Goal: Use online tool/utility: Utilize a website feature to perform a specific function

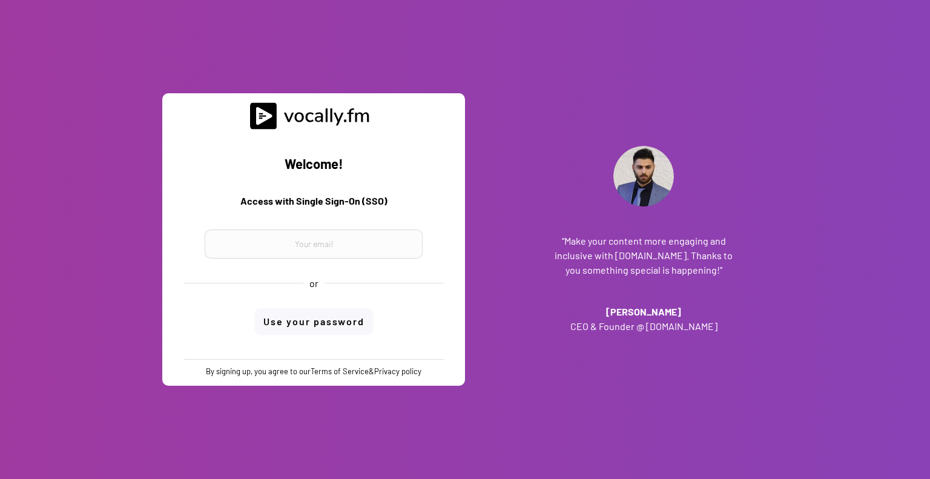
click at [363, 251] on input "email" at bounding box center [314, 243] width 218 height 29
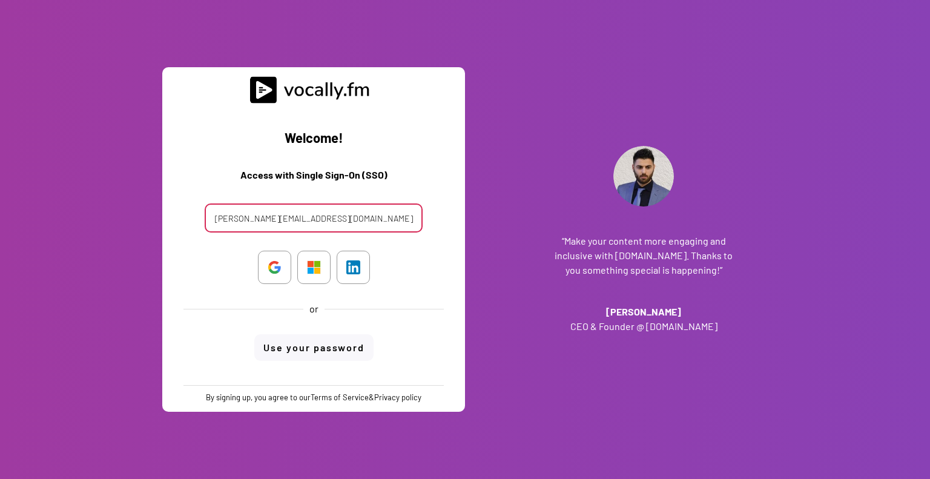
type input "[PERSON_NAME][EMAIL_ADDRESS][DOMAIN_NAME]"
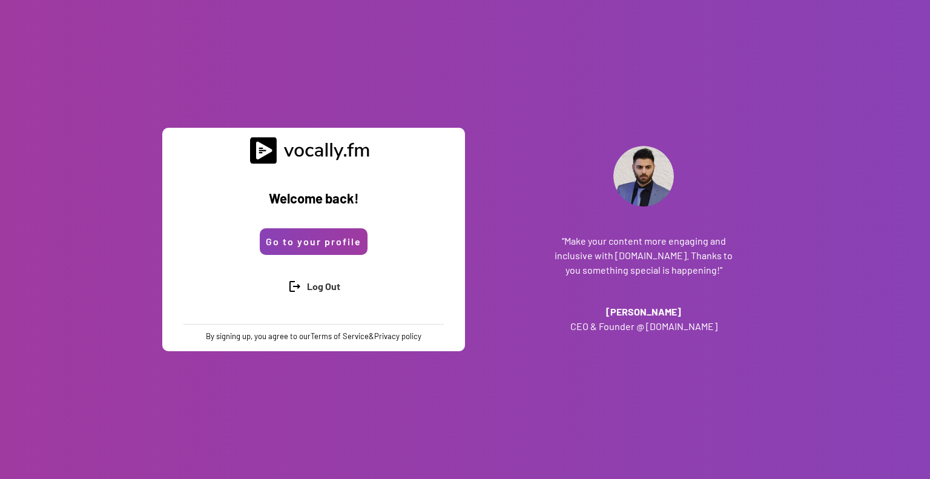
click at [323, 245] on button "Go to your profile" at bounding box center [314, 241] width 108 height 27
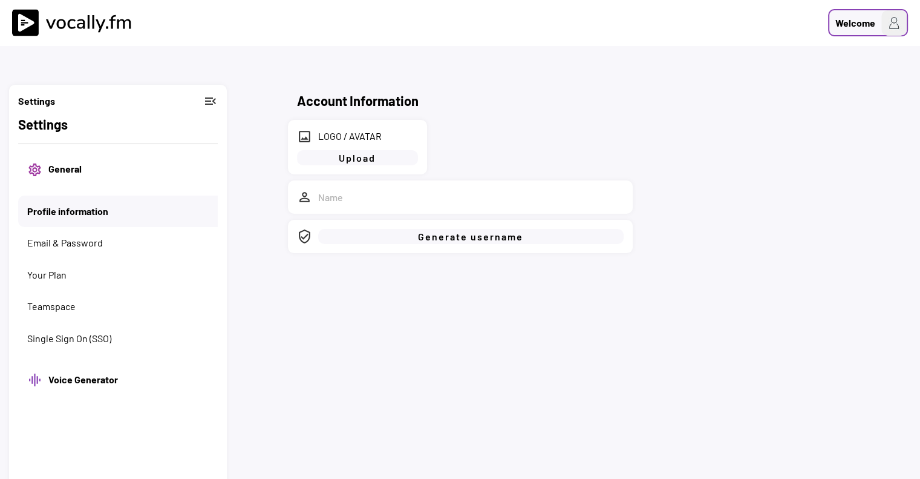
click at [896, 31] on img at bounding box center [894, 22] width 25 height 25
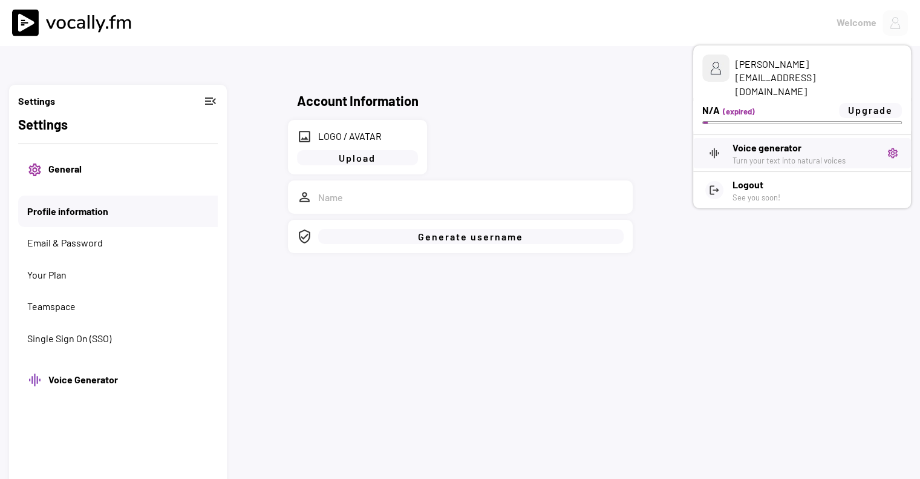
click at [810, 140] on h3 "Voice generator" at bounding box center [805, 147] width 145 height 15
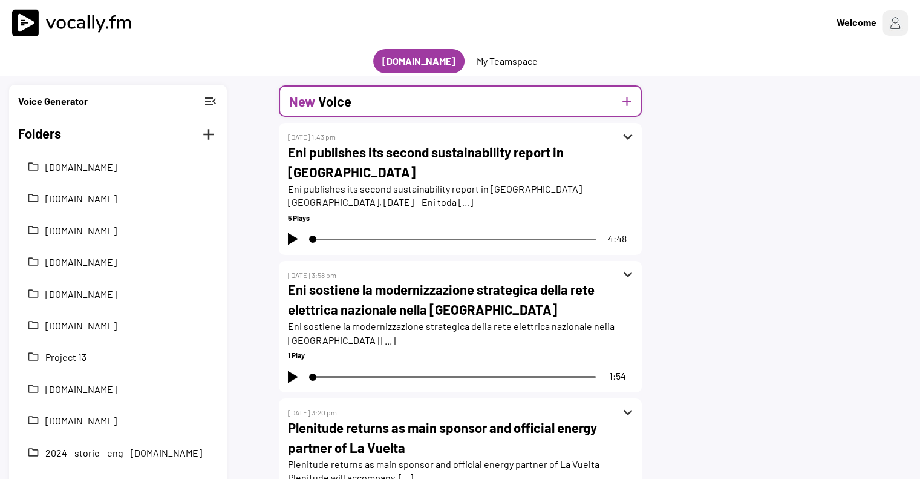
click at [451, 93] on div "New Voice add" at bounding box center [460, 100] width 363 height 31
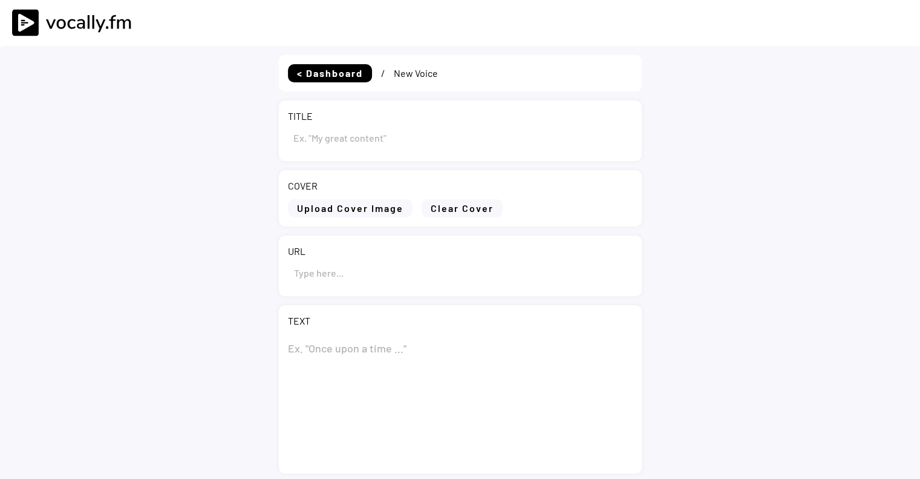
select select ""PLACEHOLDER_1427118222253""
type input "Draft"
select select ""PLACEHOLDER_1427118222253""
click at [364, 276] on input "input" at bounding box center [460, 272] width 345 height 29
paste input "[URL][DOMAIN_NAME]"
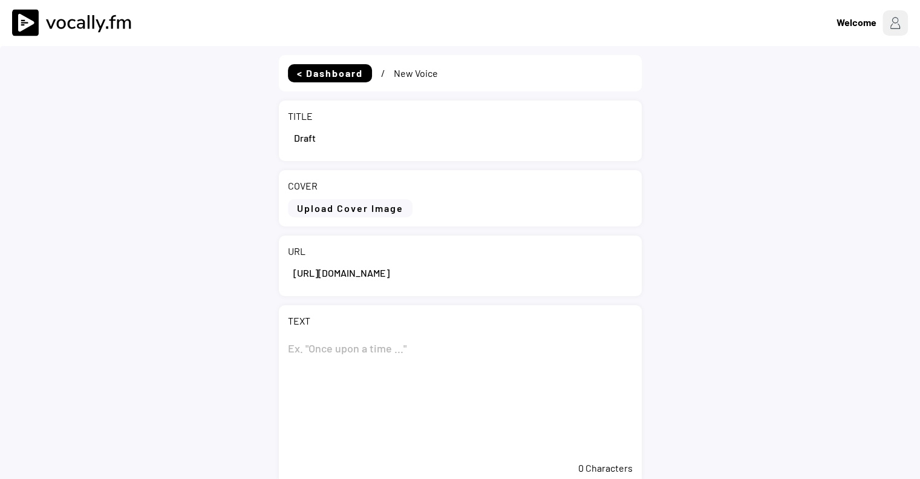
scroll to position [0, 363]
type input "https://www.eni.com/it-IT/media/comunicati-stampa/2025/09/eni-completata-la-ces…"
click at [387, 146] on input "input" at bounding box center [460, 137] width 345 height 29
paste input "Eni: completata la cessione di una quota del 30% a Vitol nel progetto Baleine i…"
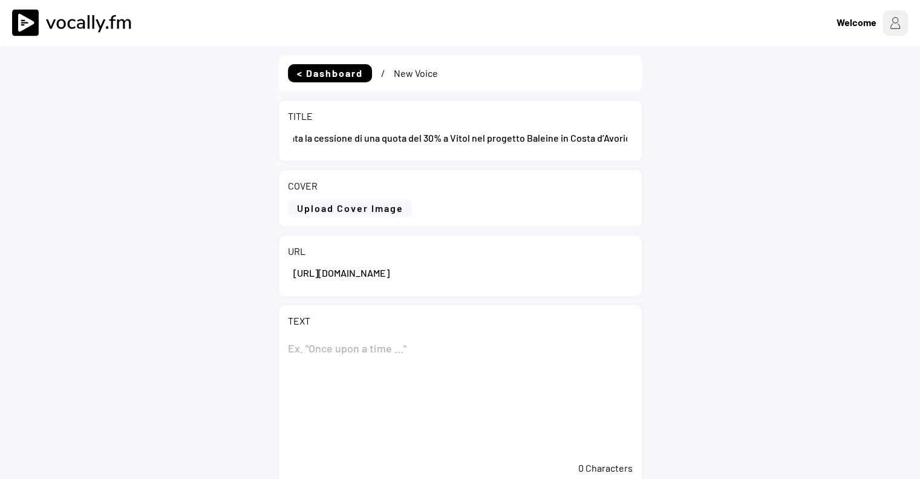
scroll to position [121, 0]
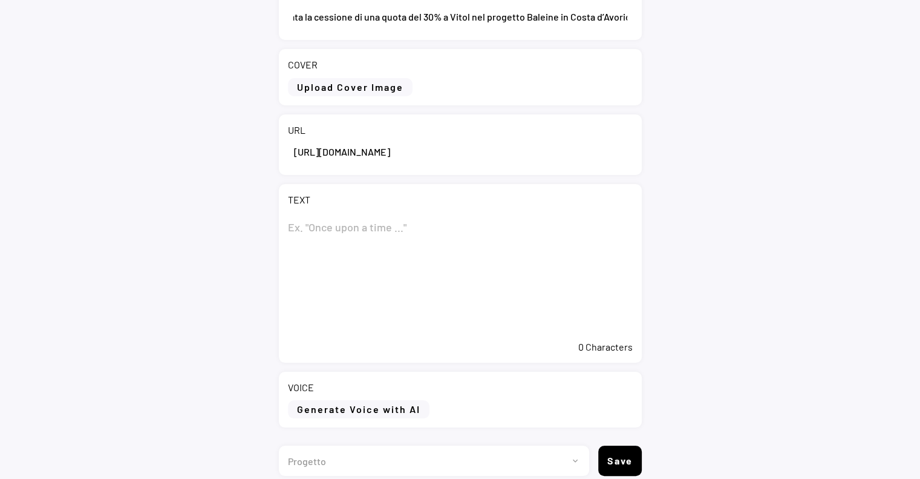
type input "Eni: completata la cessione di una quota del 30% a Vitol nel progetto Baleine i…"
click at [414, 235] on textarea at bounding box center [460, 273] width 345 height 121
paste textarea "Eni: completata la cessione di una quota del 30% a Vitol nel progetto Baleine i…"
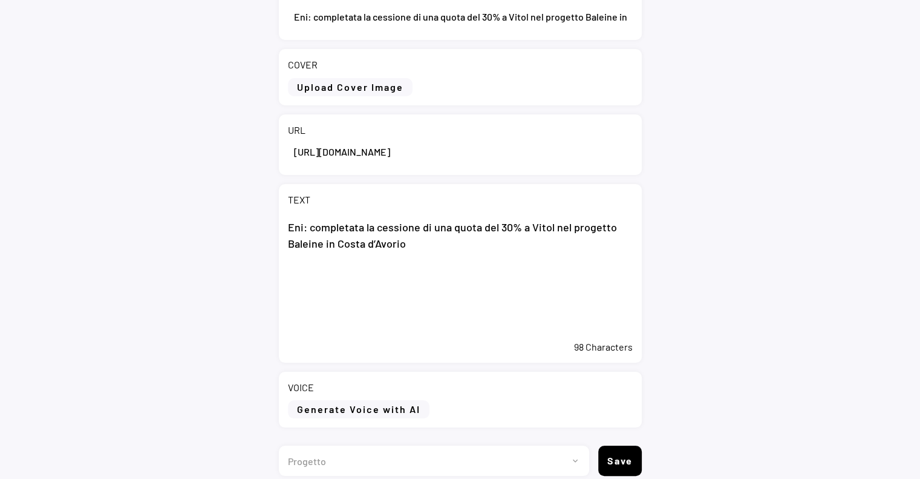
click at [390, 302] on textarea "Eni: completata la cessione di una quota del 30% a Vitol nel progetto Baleine i…" at bounding box center [460, 273] width 345 height 121
paste textarea "San Donato Milanese (MI), 25 settembre 2025 – Eni annuncia il perfezionamento d…"
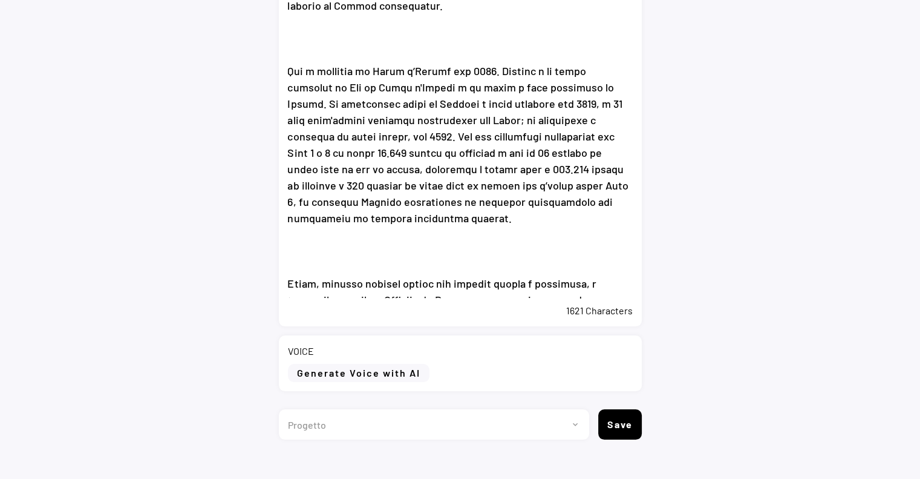
scroll to position [415, 0]
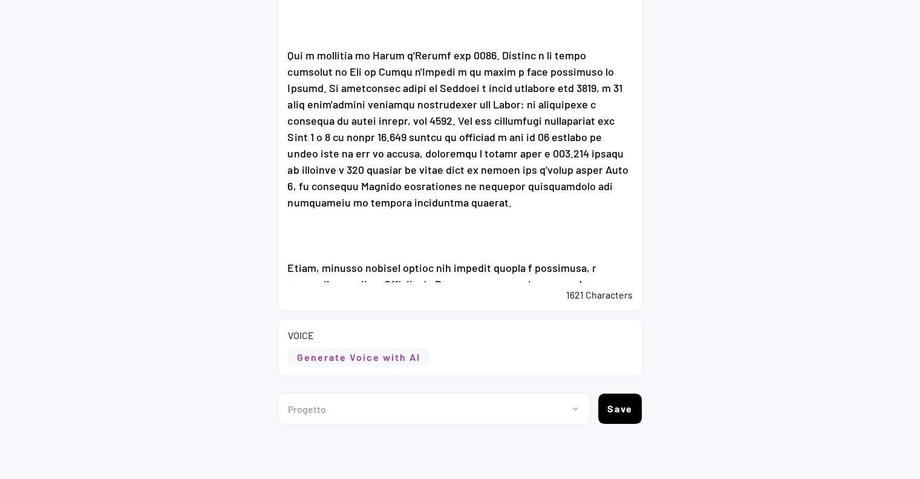
type textarea "Eni: completata la cessione di una quota del 30% a Vitol nel progetto Baleine i…"
click at [385, 350] on button "Generate Voice with AI" at bounding box center [359, 357] width 142 height 18
select select ""chat""
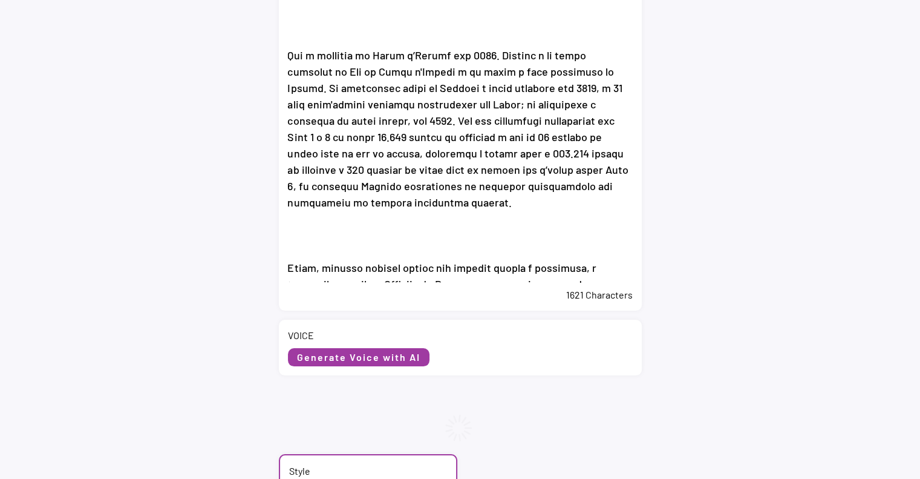
click at [0, 0] on div at bounding box center [0, 0] width 0 height 0
select select ""Italian (Italy)""
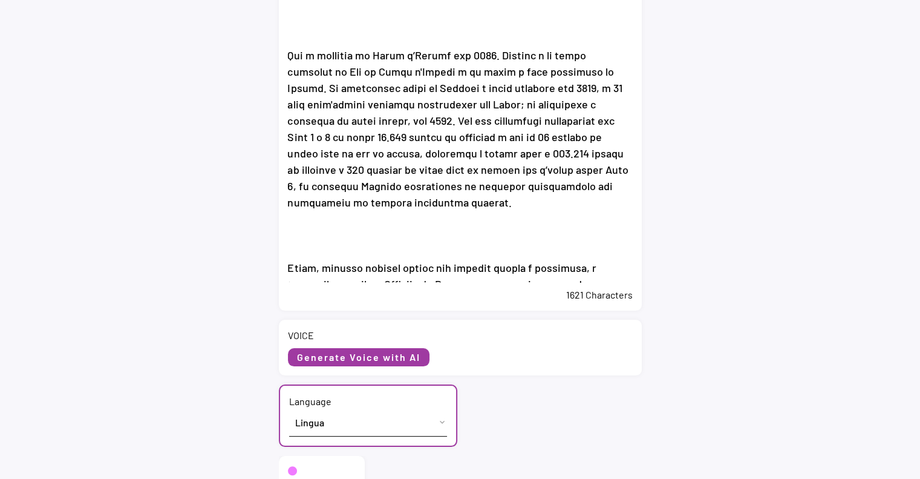
click at [366, 425] on select "Lingua English (US) French (France) Italian (Italy)" at bounding box center [368, 421] width 158 height 27
click at [289, 408] on select "Lingua English (US) French (France) Italian (Italy)" at bounding box center [368, 421] width 158 height 27
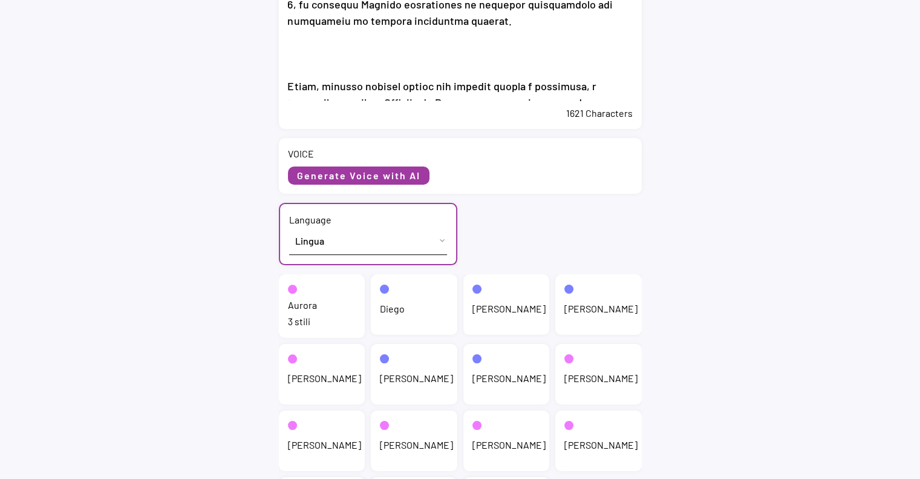
click at [341, 302] on div "Aurora 3 stili" at bounding box center [322, 306] width 87 height 64
select select ""chat""
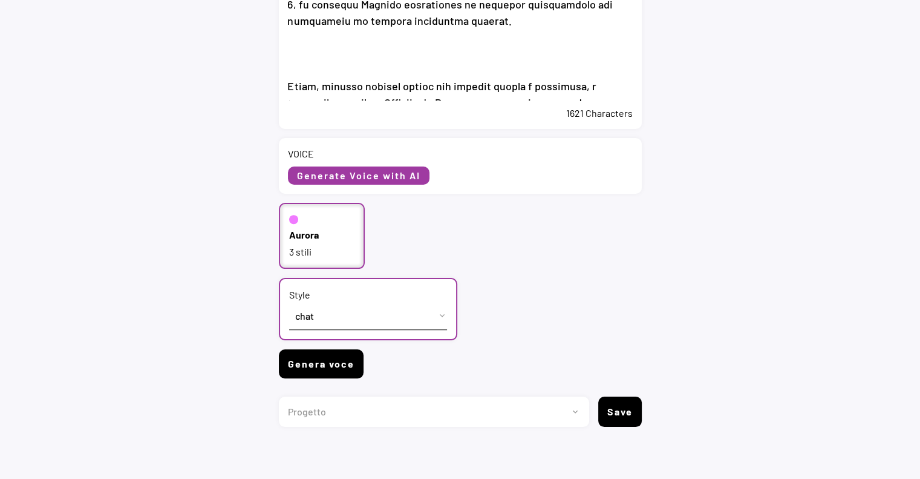
click at [336, 367] on button "Genera voce" at bounding box center [321, 363] width 85 height 29
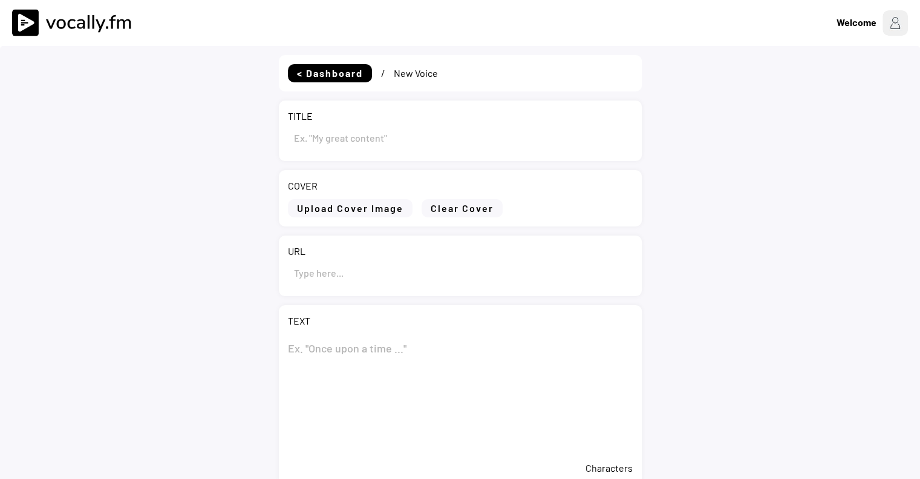
type input "Eni: completata la cessione di una quota del 30% a Vitol nel progetto Baleine i…"
type input "[URL][DOMAIN_NAME]"
type textarea "Lor: ipsumdolor si ametcons ad eli seddo eiu 90% t Incid utl etdolore Magnaal e…"
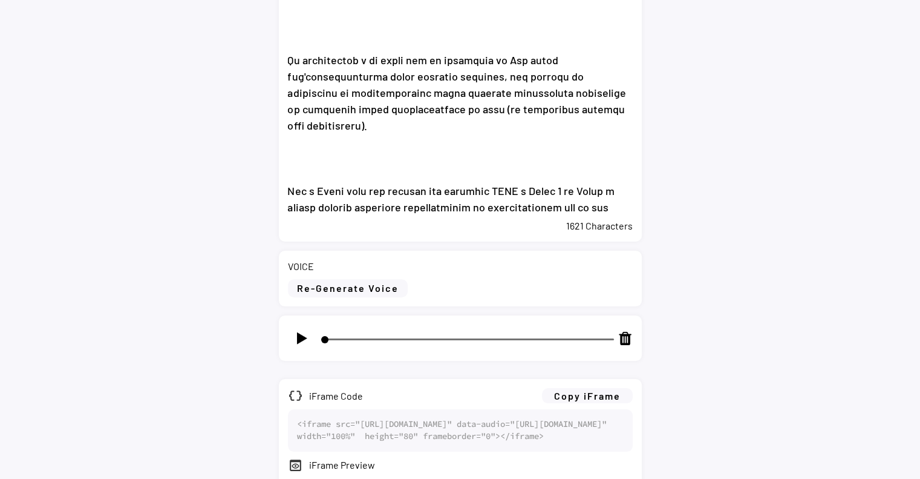
scroll to position [605, 0]
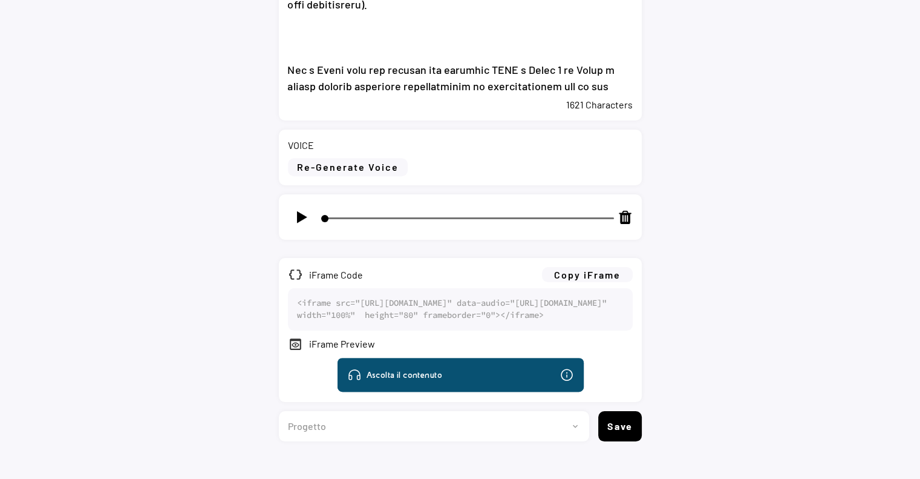
click at [303, 215] on img at bounding box center [301, 216] width 15 height 15
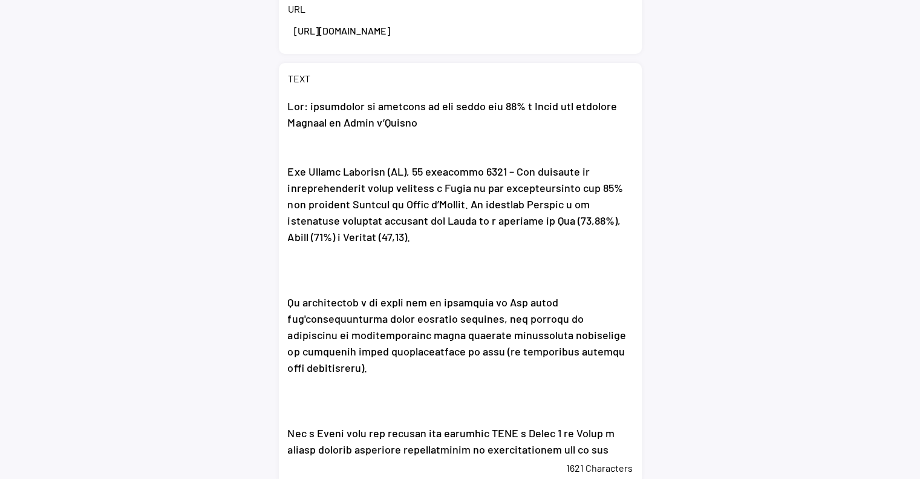
scroll to position [424, 0]
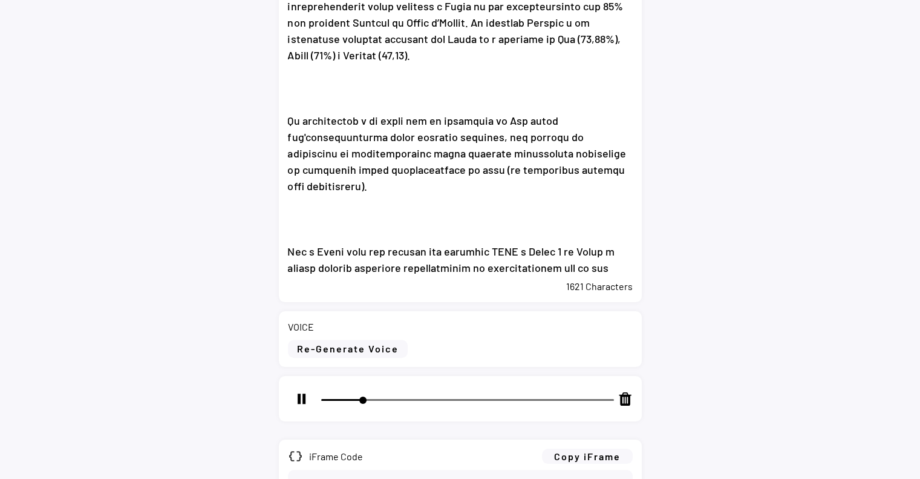
click at [363, 401] on input "range" at bounding box center [467, 400] width 293 height 2
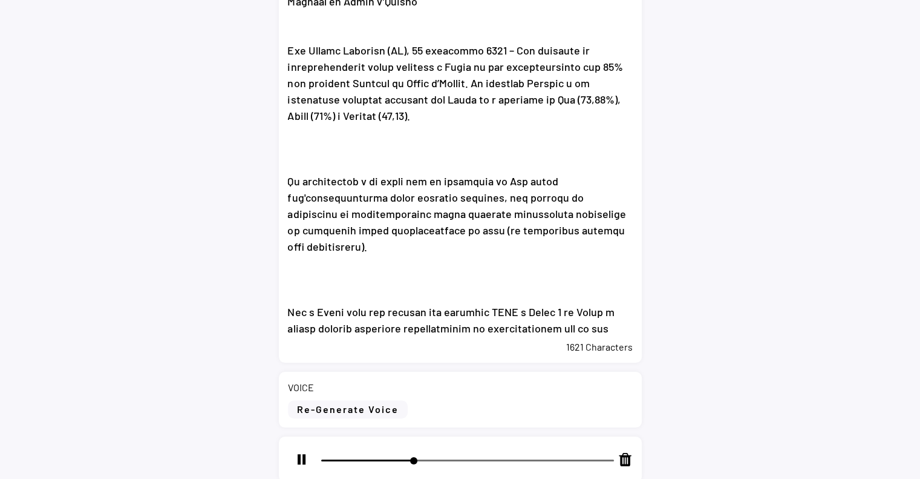
scroll to position [242, 0]
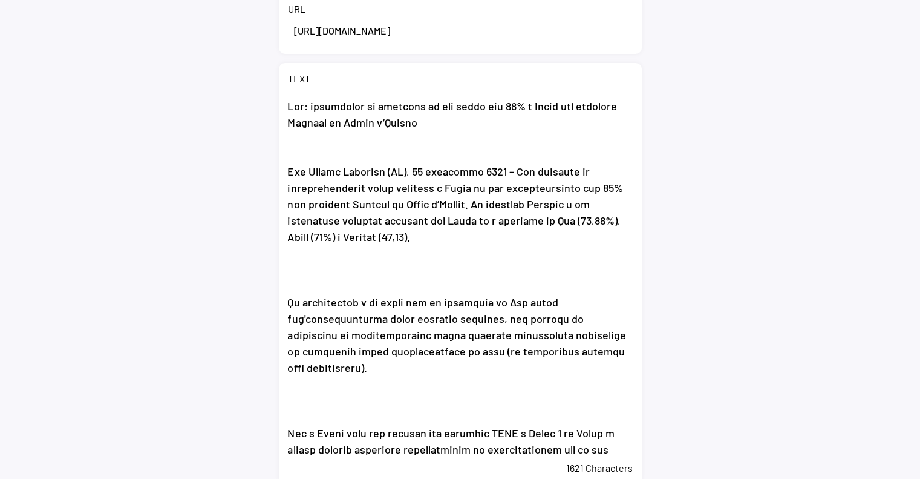
click at [308, 260] on textarea at bounding box center [460, 273] width 345 height 363
type input "40"
type textarea "Eni: completata la cessione di una quota del 30% a Vitol nel progetto Baleine i…"
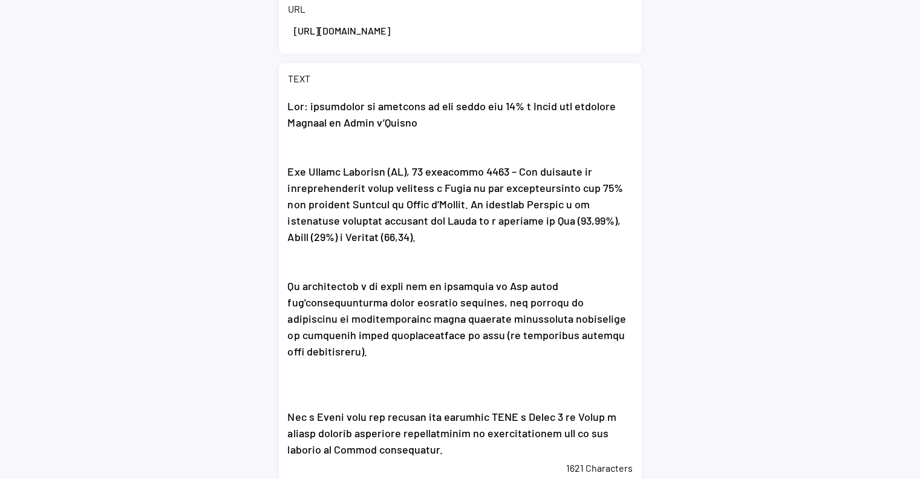
click at [303, 350] on textarea at bounding box center [460, 273] width 345 height 363
type input "41"
type textarea "Eni: completata la cessione di una quota del 30% a Vitol nel progetto Baleine i…"
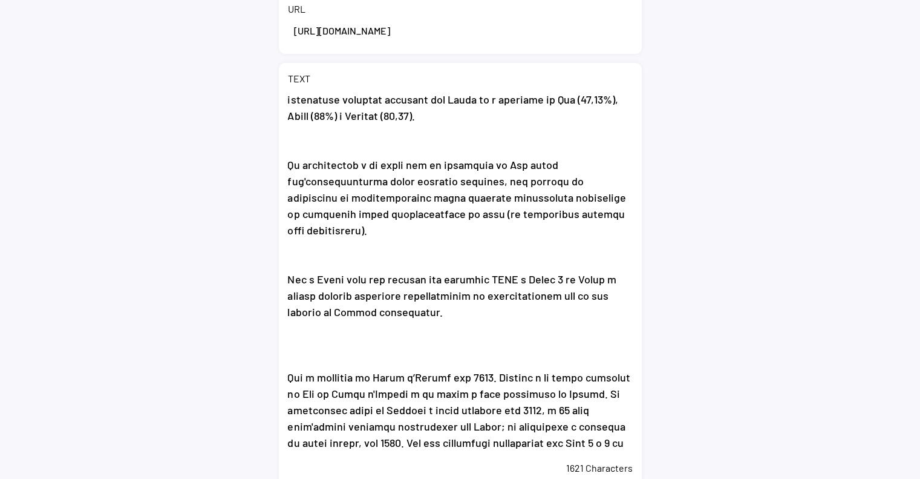
scroll to position [182, 0]
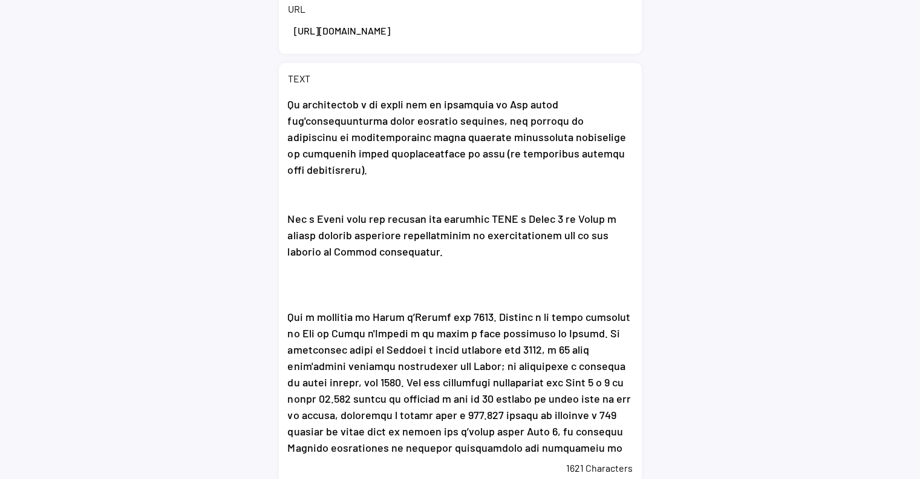
click at [332, 255] on textarea at bounding box center [460, 273] width 345 height 363
type input "43"
type textarea "Eni: completata la cessione di una quota del 30% a Vitol nel progetto Baleine i…"
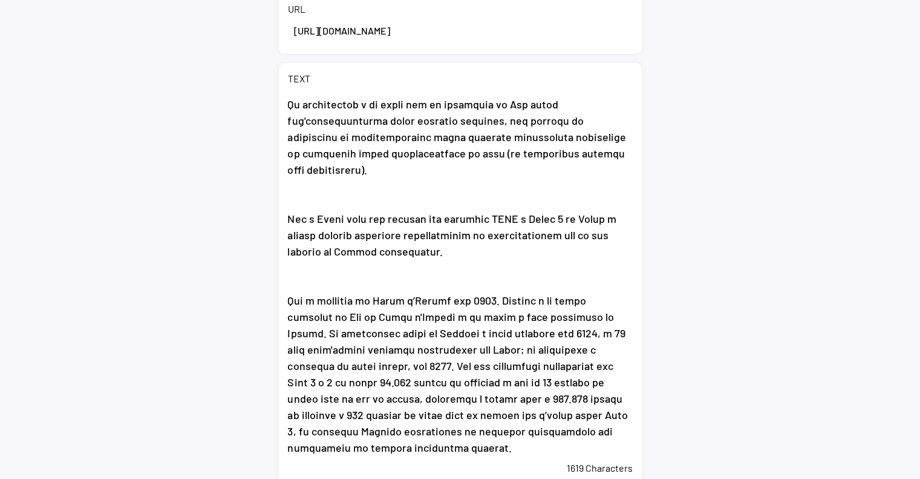
scroll to position [253, 0]
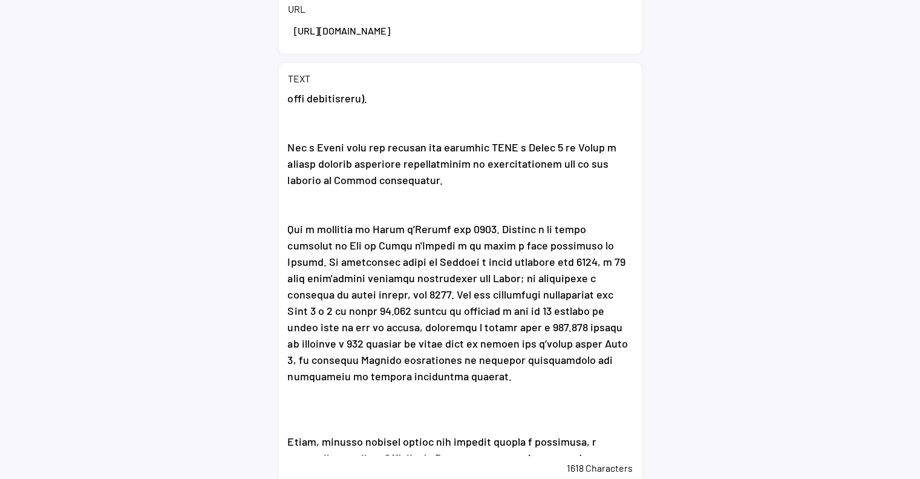
type input "45"
click at [317, 378] on textarea at bounding box center [460, 273] width 345 height 363
type textarea "Eni: completata la cessione di una quota del 30% a Vitol nel progetto Baleine i…"
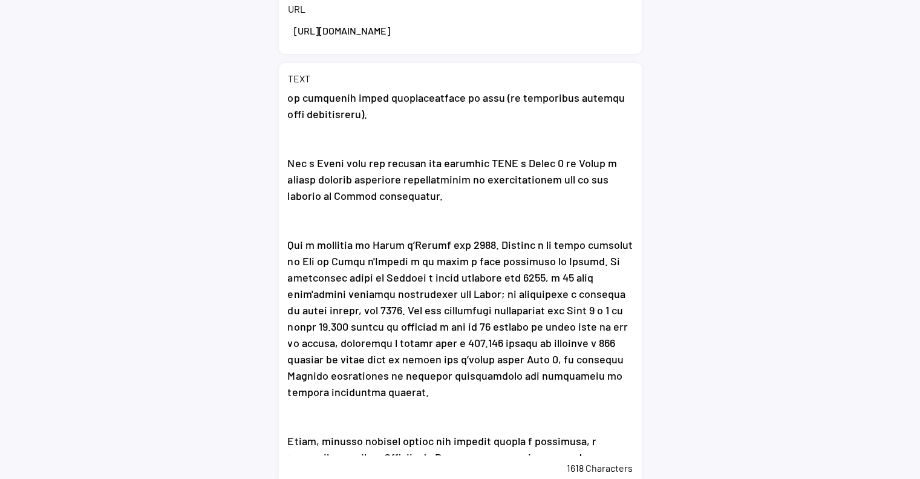
scroll to position [424, 0]
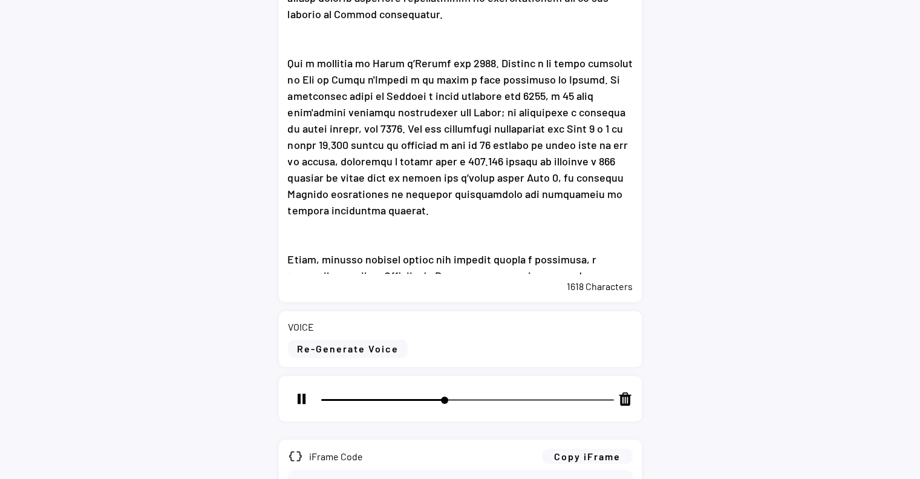
click at [324, 209] on textarea at bounding box center [460, 91] width 345 height 363
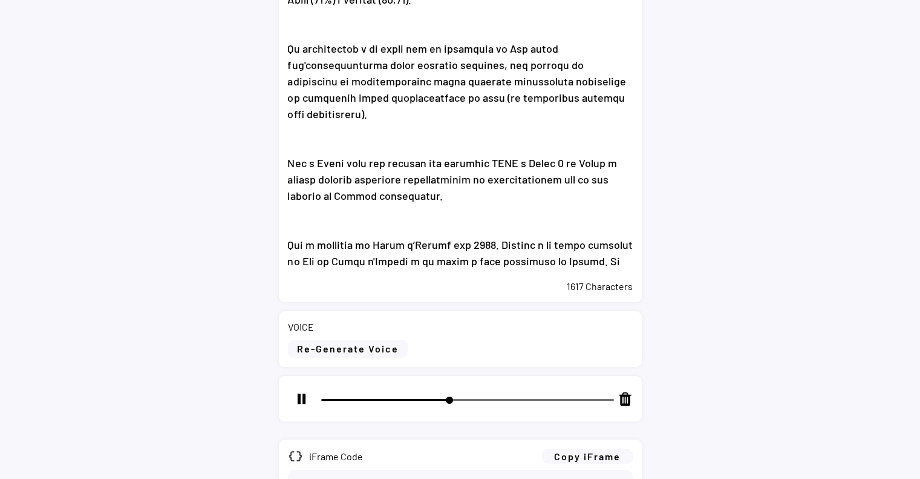
scroll to position [237, 0]
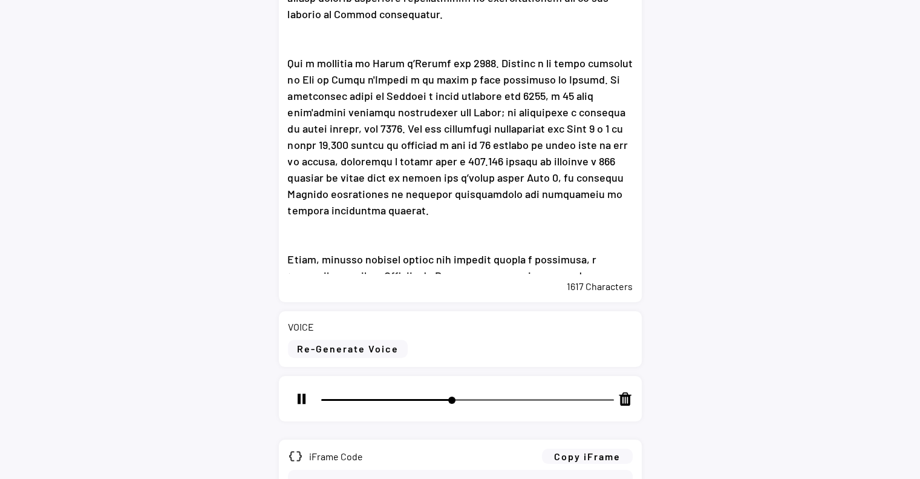
type input "50"
type textarea "Eni: completata la cessione di una quota del 30% a Vitol nel progetto Baleine i…"
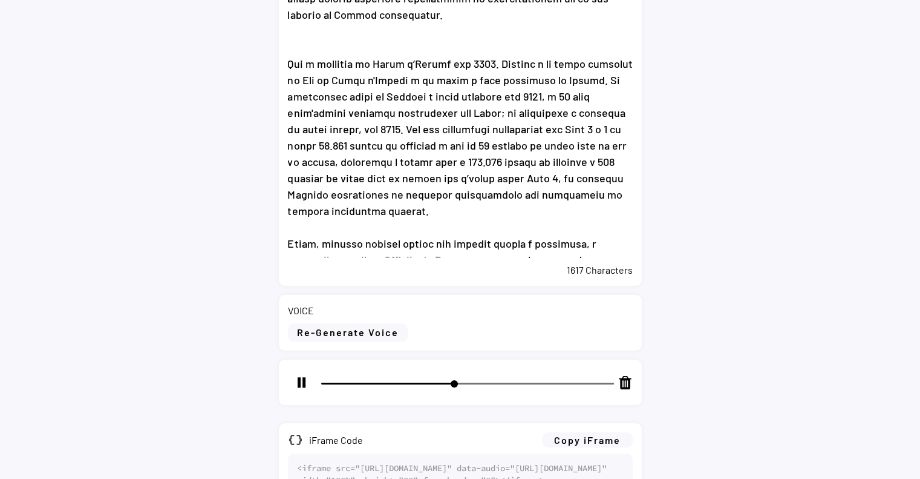
scroll to position [99, 0]
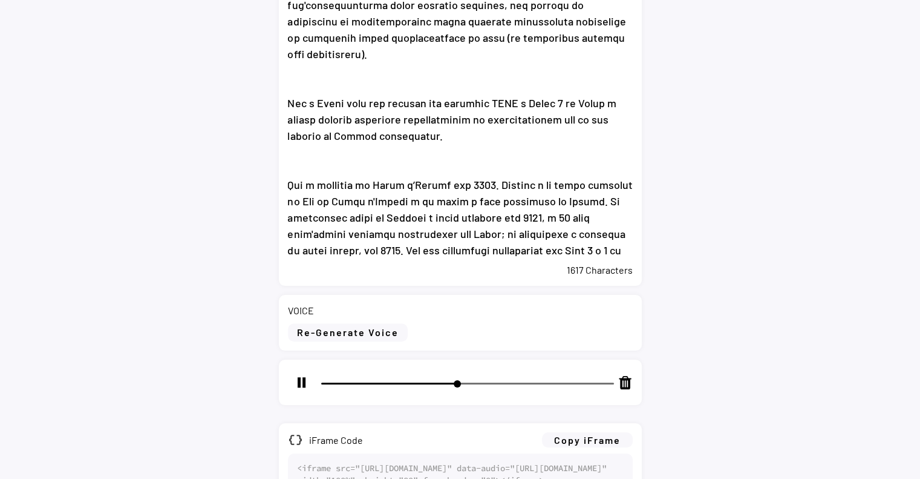
click at [317, 123] on textarea at bounding box center [460, 75] width 345 height 363
click at [314, 130] on textarea at bounding box center [460, 75] width 345 height 363
type input "52"
type textarea "Eni: completata la cessione di una quota del 30% a Vitol nel progetto Baleine i…"
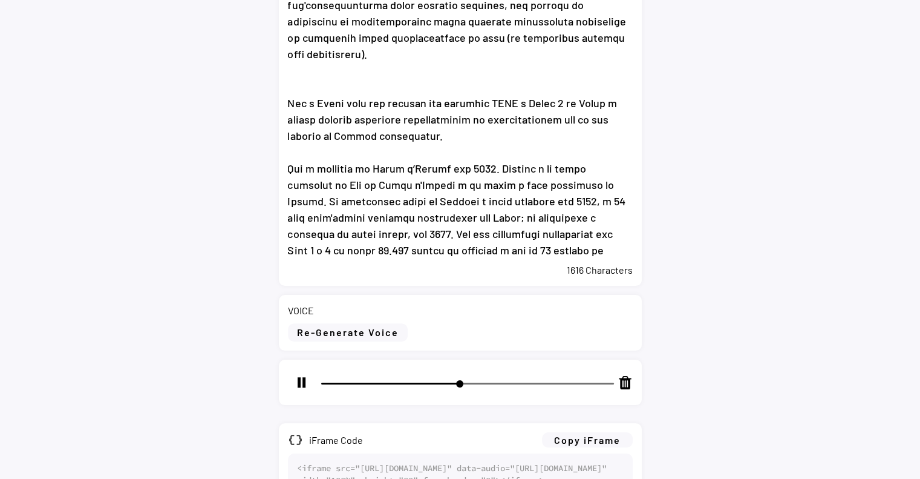
scroll to position [39, 0]
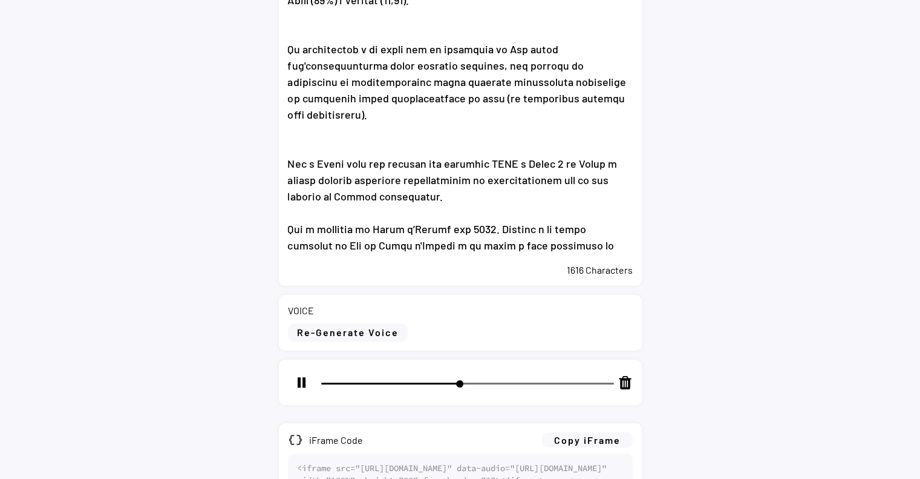
click at [312, 114] on textarea at bounding box center [460, 75] width 345 height 363
type input "53"
type textarea "Eni: completata la cessione di una quota del 30% a Vitol nel progetto Baleine i…"
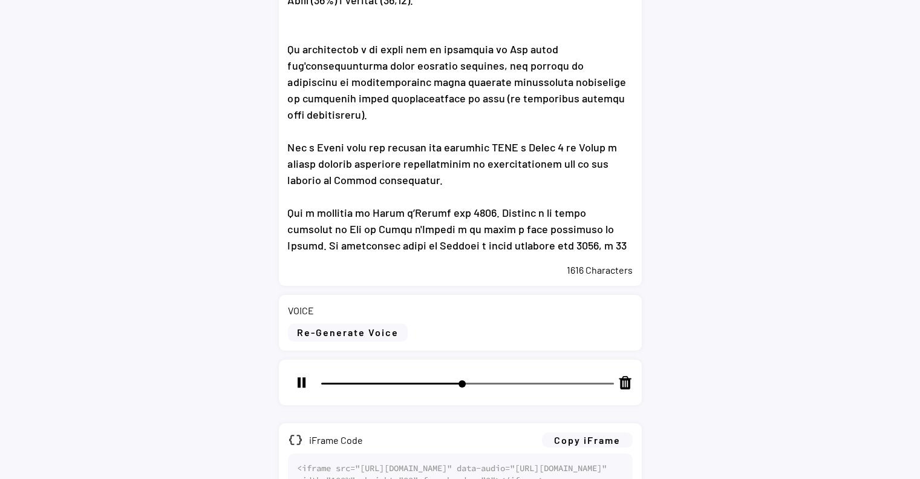
scroll to position [0, 0]
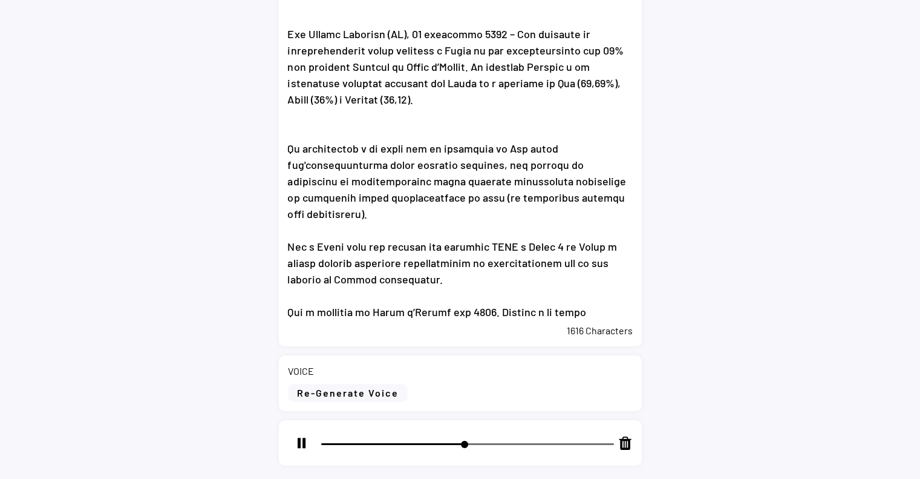
click at [309, 118] on textarea at bounding box center [460, 136] width 345 height 363
type input "55"
type textarea "Eni: completata la cessione di una quota del 30% a Vitol nel progetto Baleine i…"
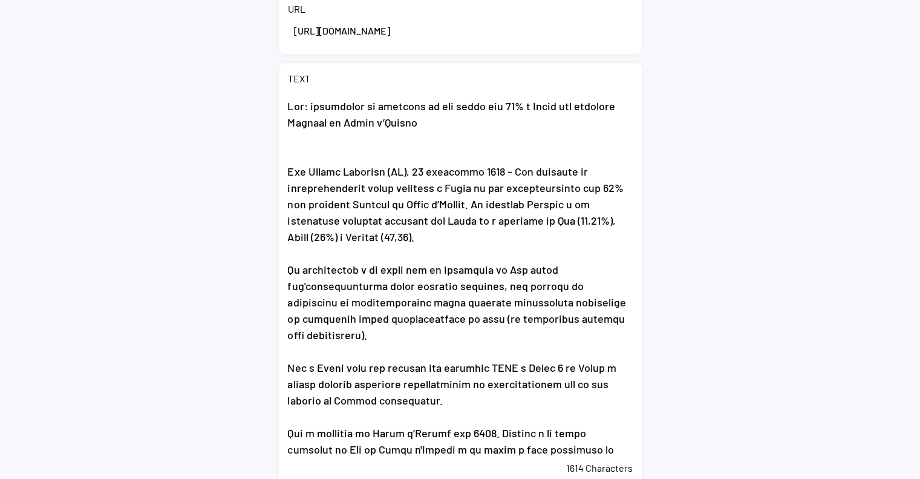
scroll to position [182, 0]
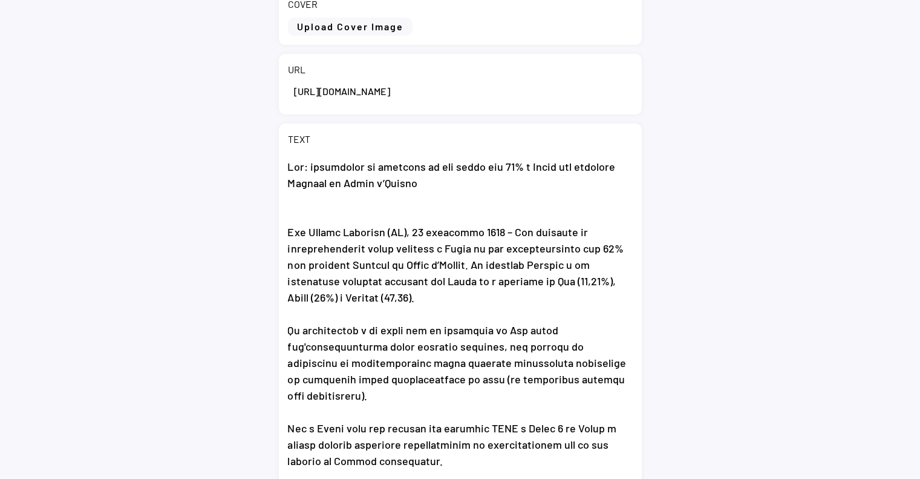
click at [326, 196] on textarea at bounding box center [460, 334] width 345 height 363
type input "57"
type textarea "Lor: ipsumdolor si ametcons ad eli seddo eiu 89% t Incid utl etdolore Magnaal e…"
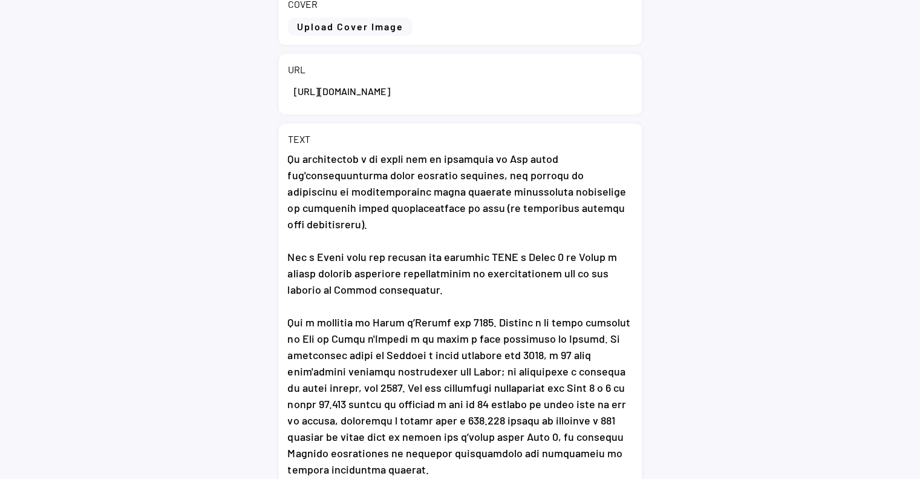
scroll to position [363, 0]
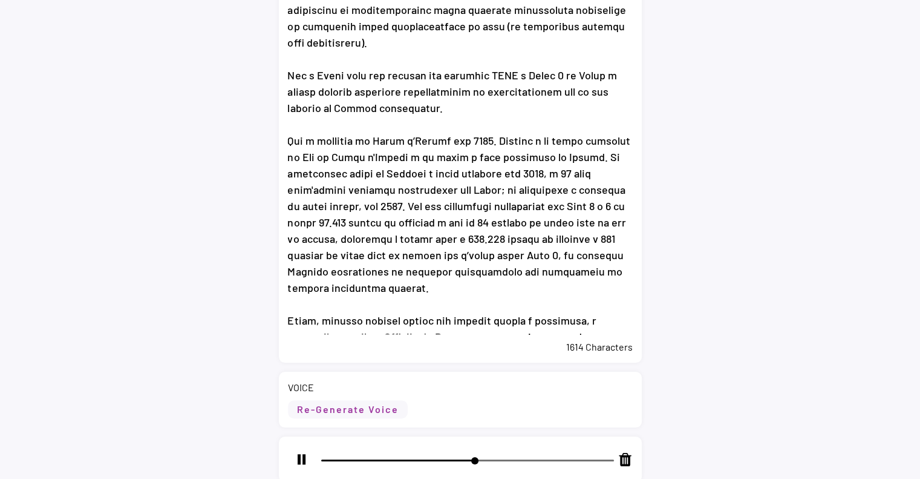
type input "59"
type textarea "Lor: ipsumdolor si ametcons ad eli seddo eiu 89% t Incid utl etdolore Magnaal e…"
click at [375, 404] on button "Re-Generate Voice" at bounding box center [348, 409] width 120 height 18
select select ""chat""
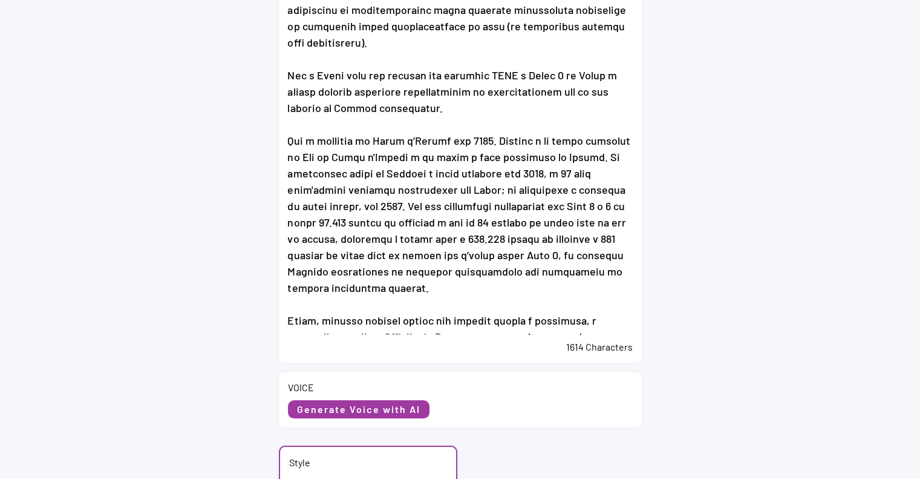
scroll to position [533, 0]
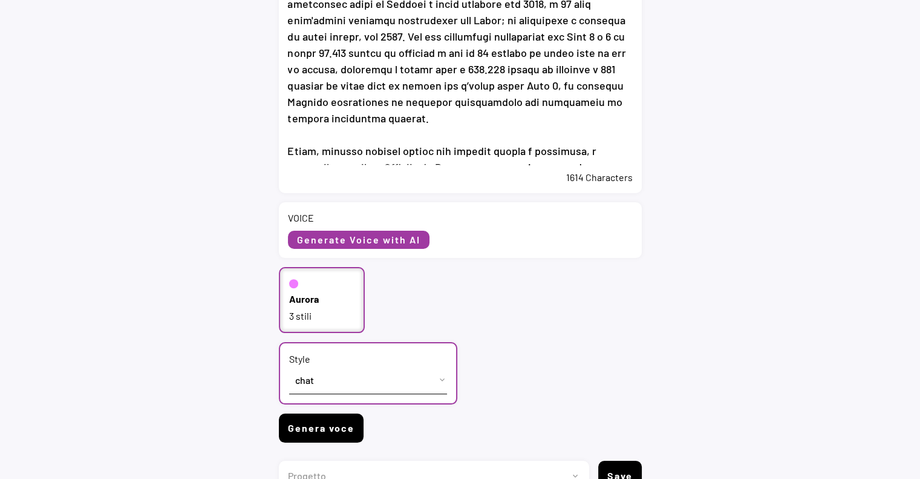
click at [348, 428] on button "Genera voce" at bounding box center [321, 427] width 85 height 29
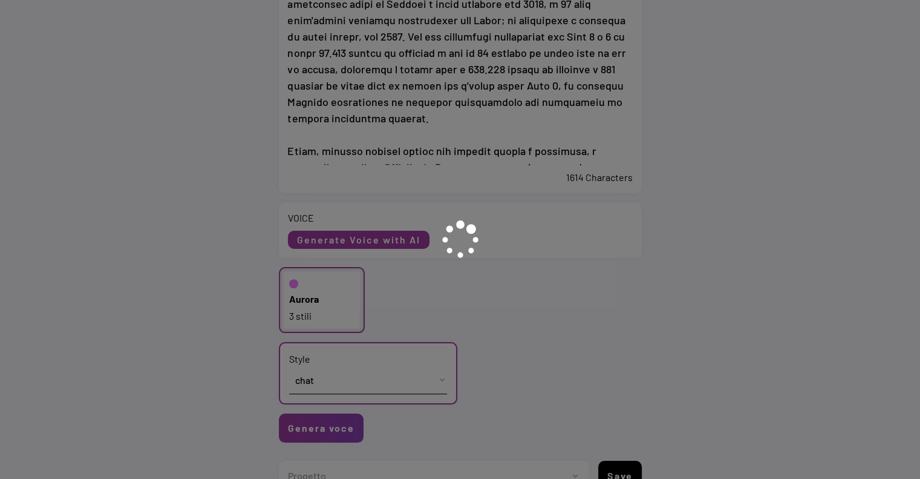
type input "0"
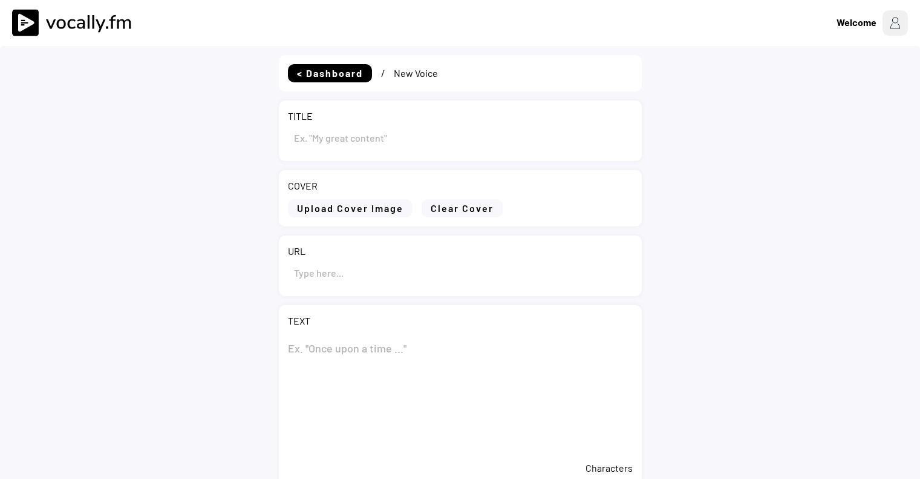
type input "Eni: completata la cessione di una quota del 30% a Vitol nel progetto Baleine i…"
type input "https://www.eni.com/it-IT/media/comunicati-stampa/2025/09/eni-completata-la-ces…"
type textarea "Eni: completata la cessione di una quota del 30% a Vitol nel progetto Baleine i…"
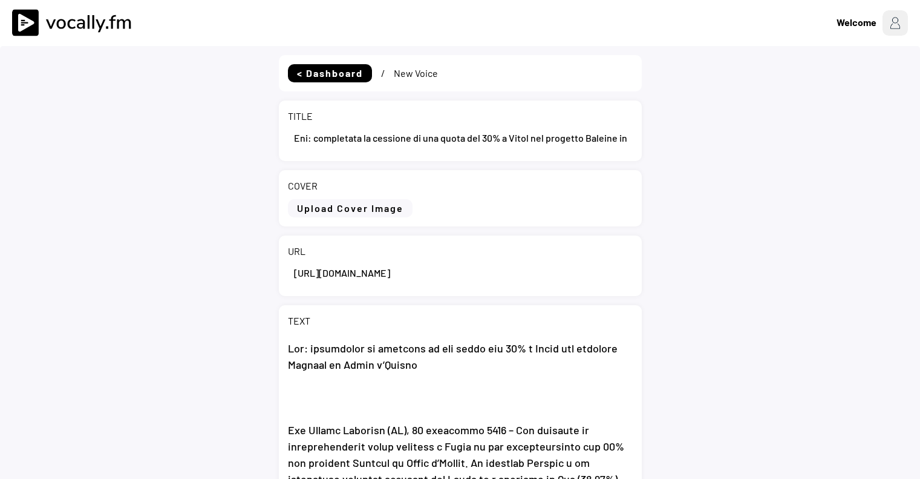
select select ""PLACEHOLDER_1427118222253""
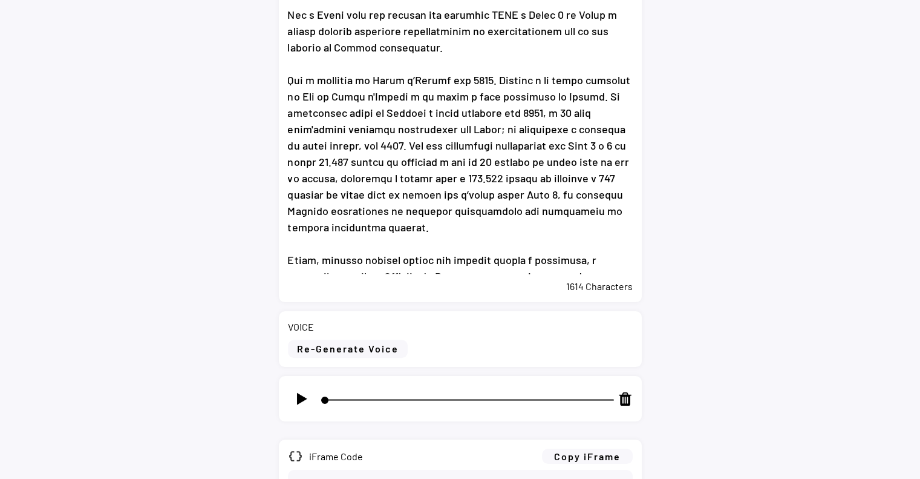
scroll to position [666, 0]
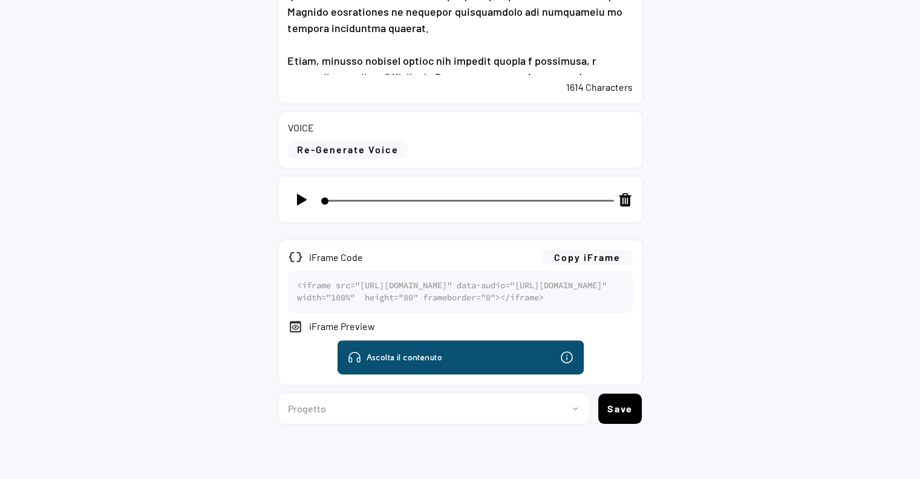
click at [297, 192] on img at bounding box center [301, 199] width 15 height 15
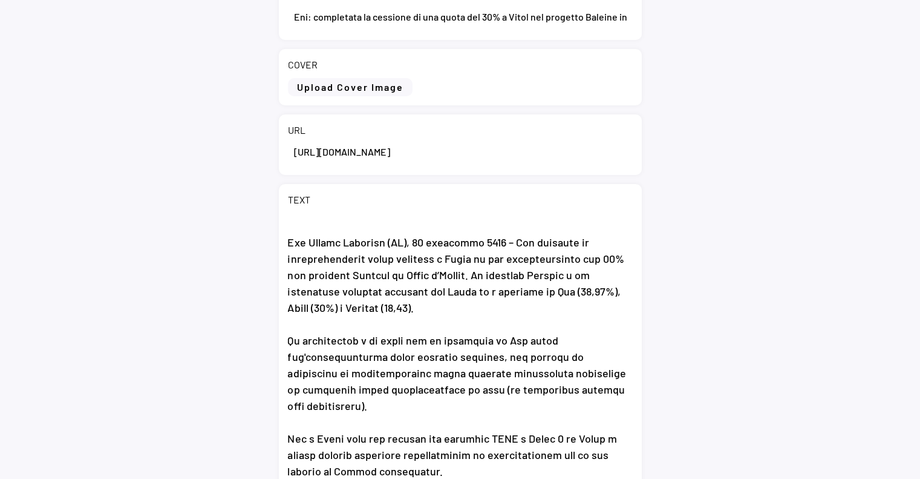
scroll to position [0, 0]
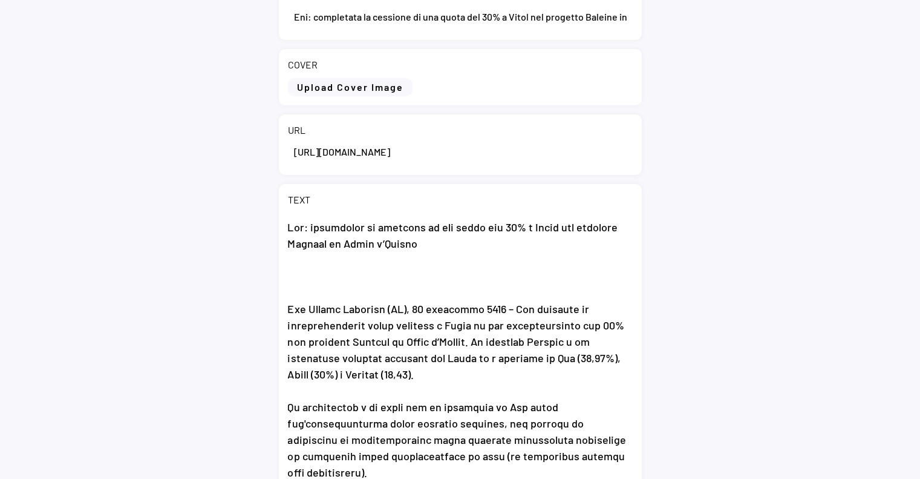
click at [81, 281] on div "< Dashboard / New Voice TITLE COVER Upload Cover Image Clear Cover URL TEXT 161…" at bounding box center [460, 452] width 920 height 1055
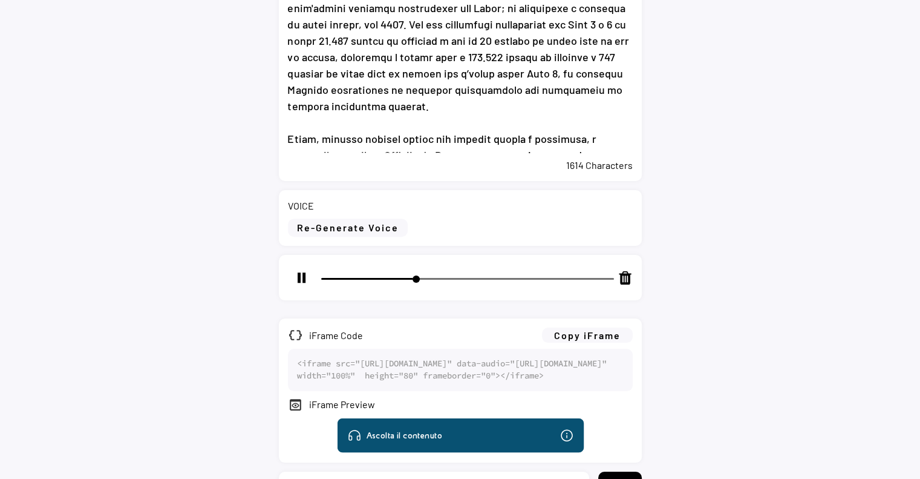
scroll to position [670, 0]
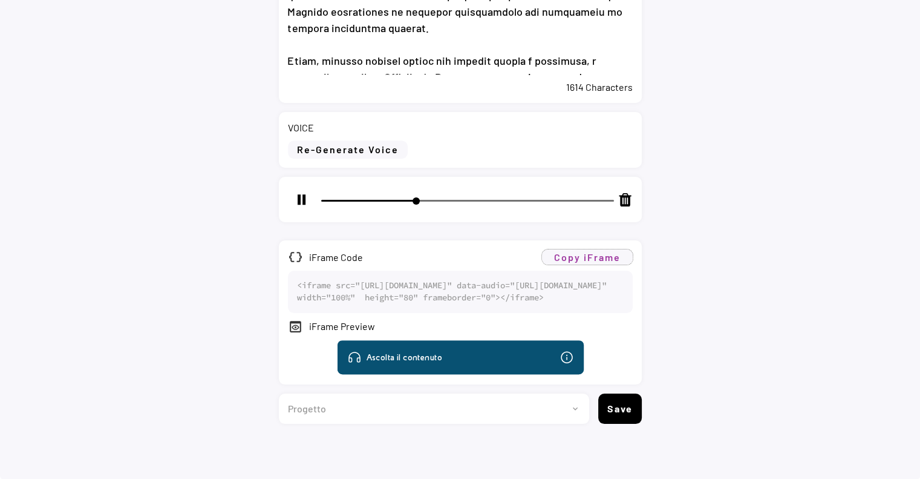
click at [619, 249] on button "Copy iFrame" at bounding box center [587, 256] width 91 height 15
click at [484, 396] on select "Progetto 2023 - cs - eng - eni.com 2023 - cs - ita - eni.com 2023 - storie - it…" at bounding box center [429, 408] width 301 height 30
type input "39"
select select ""1348695171700984260__LOOKUP__1699019027918x618816254185570300""
click at [279, 393] on select "Progetto 2023 - cs - eng - eni.com 2023 - cs - ita - eni.com 2023 - storie - it…" at bounding box center [429, 408] width 301 height 30
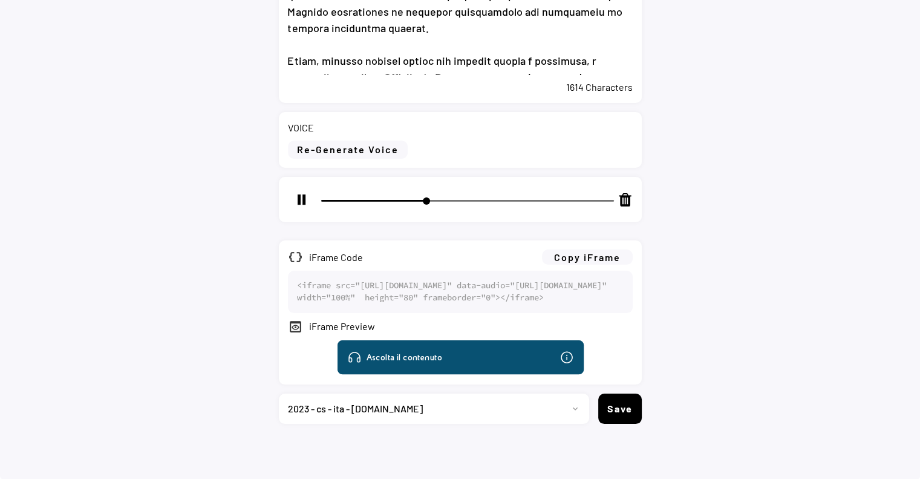
click at [370, 403] on select "Progetto 2023 - cs - eng - eni.com 2023 - cs - ita - eni.com 2023 - storie - it…" at bounding box center [429, 408] width 301 height 30
type input "42"
select select ""1348695171700984260__LOOKUP__1735904233799x559431839768379400""
click at [279, 393] on select "Progetto 2023 - cs - eng - eni.com 2023 - cs - ita - eni.com 2023 - storie - it…" at bounding box center [429, 408] width 301 height 30
click at [631, 408] on button "Save" at bounding box center [621, 408] width 44 height 30
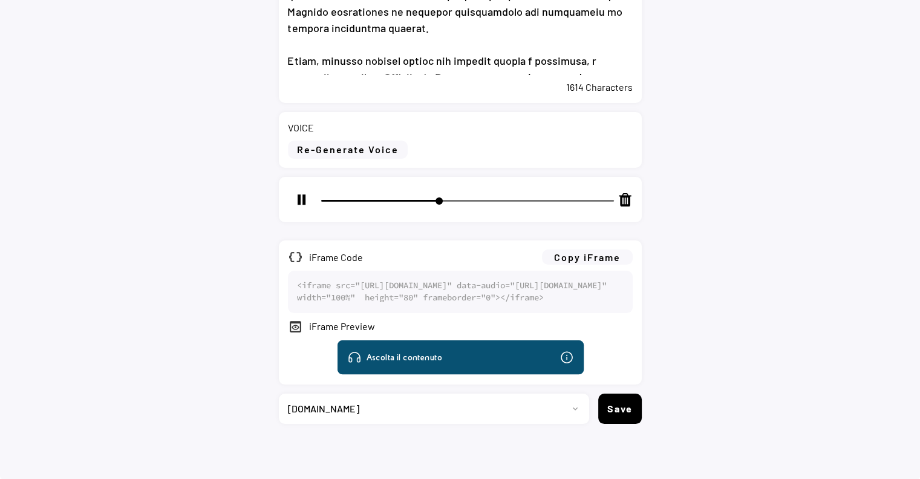
type input "45"
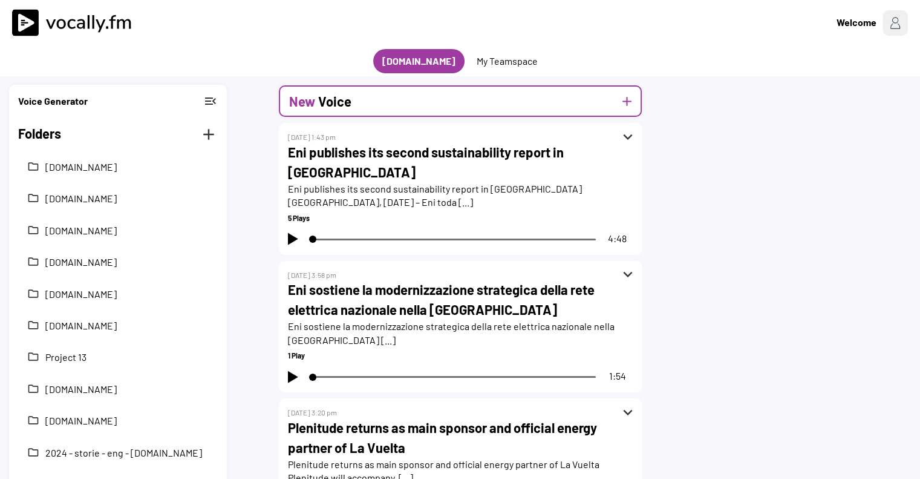
click at [401, 88] on div "New Voice add" at bounding box center [460, 100] width 363 height 31
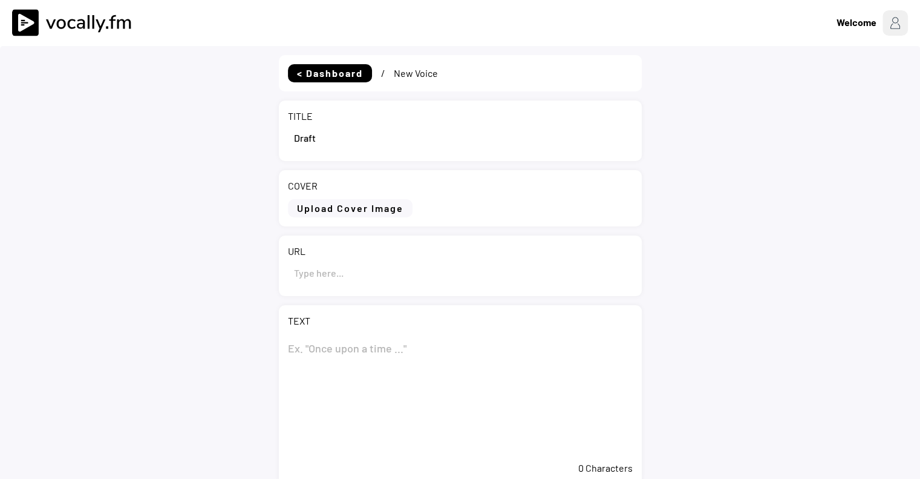
select select ""1348695171700984260__LOOKUP__1735904233799x559431839768379400""
click at [349, 140] on input "input" at bounding box center [460, 137] width 345 height 29
paste input "Eni completes sale of 30% stake to Vitol in Cote d’Ivoire's Baleine project"
type input "Eni completes sale of 30% stake to Vitol in Cote d’Ivoire's Baleine project"
click at [369, 346] on textarea at bounding box center [460, 394] width 345 height 121
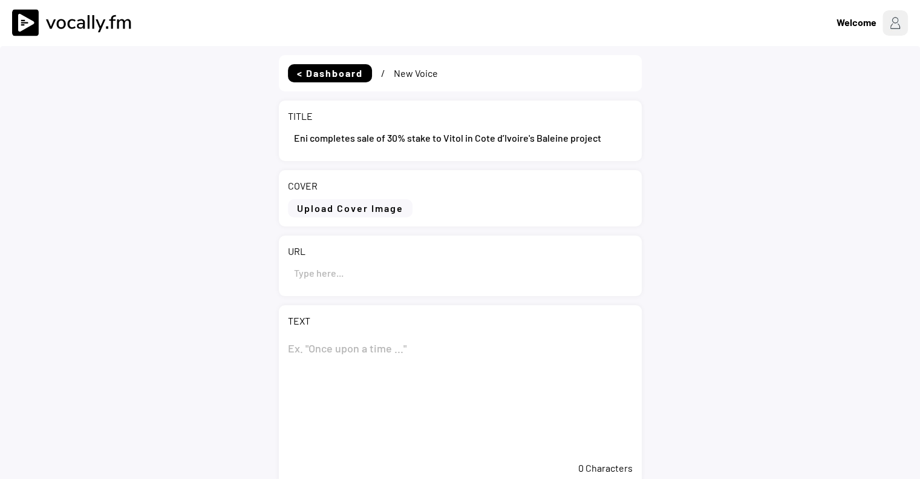
paste textarea "Eni completes sale of 30% stake to Vitol in Cote d’Ivoire's Baleine project"
type textarea "Eni completes sale of 30% stake to Vitol in Cote d’Ivoire's Baleine project"
click at [374, 274] on input "input" at bounding box center [460, 272] width 345 height 29
paste input "[URL][DOMAIN_NAME]"
type input "[URL][DOMAIN_NAME]"
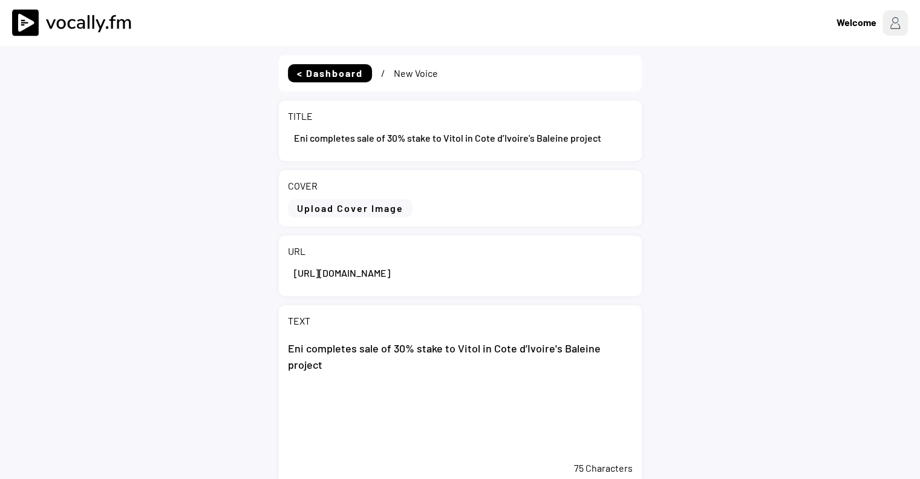
scroll to position [121, 0]
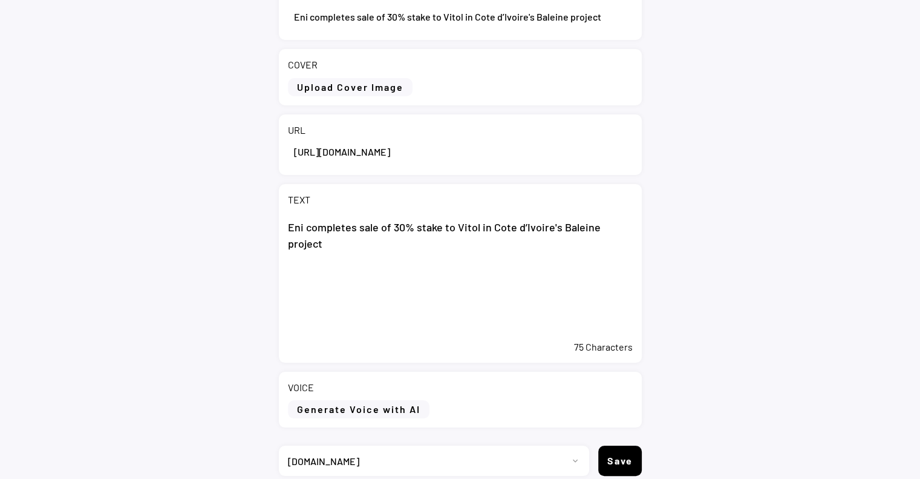
click at [390, 283] on textarea "Eni completes sale of 30% stake to Vitol in Cote d’Ivoire's Baleine project" at bounding box center [460, 273] width 345 height 121
paste textarea "San Donato Milanese (MI), 25 September 2025 - Eni announces the completion of t…"
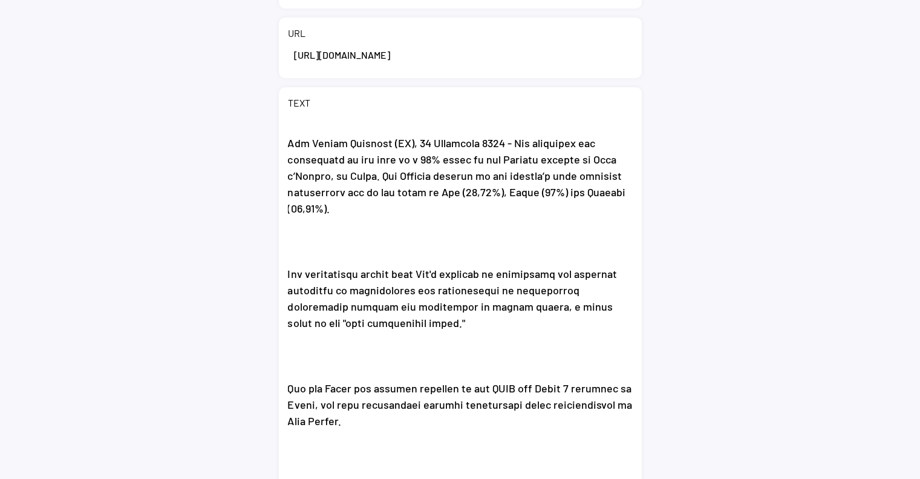
scroll to position [0, 0]
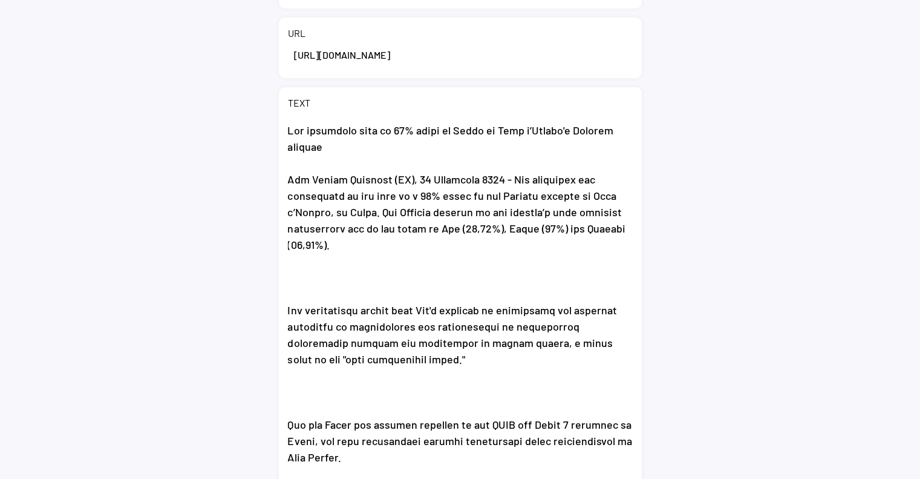
click at [356, 276] on textarea at bounding box center [460, 297] width 345 height 363
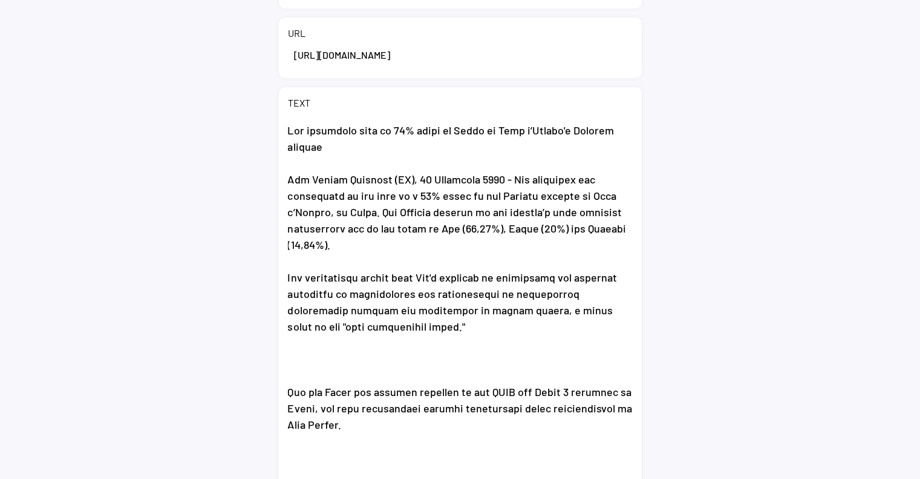
click at [340, 353] on textarea at bounding box center [460, 297] width 345 height 363
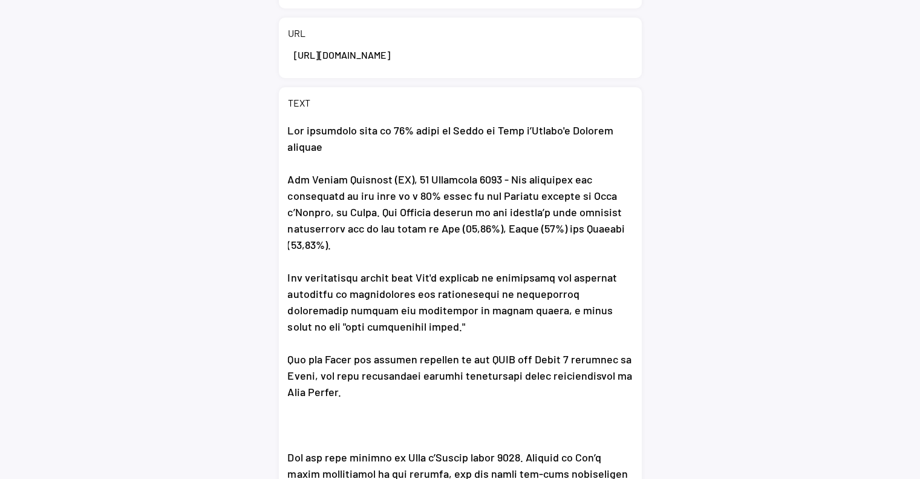
scroll to position [121, 0]
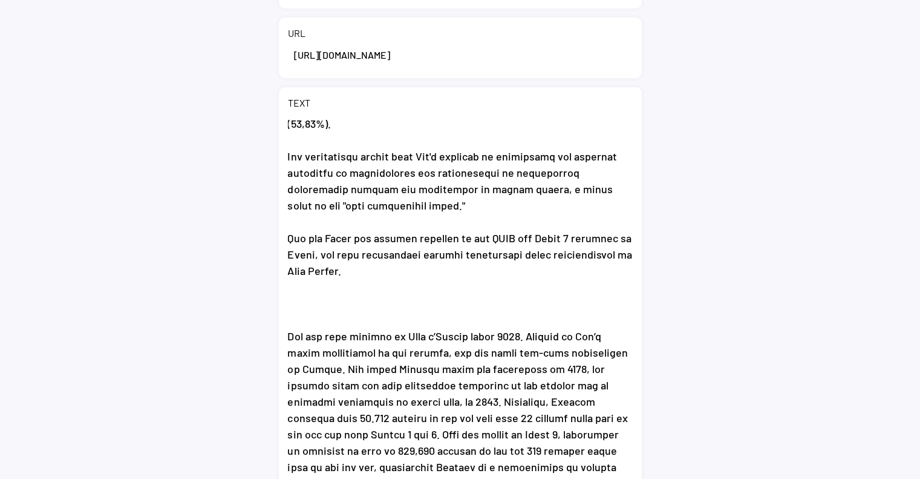
click at [345, 298] on textarea at bounding box center [460, 297] width 345 height 363
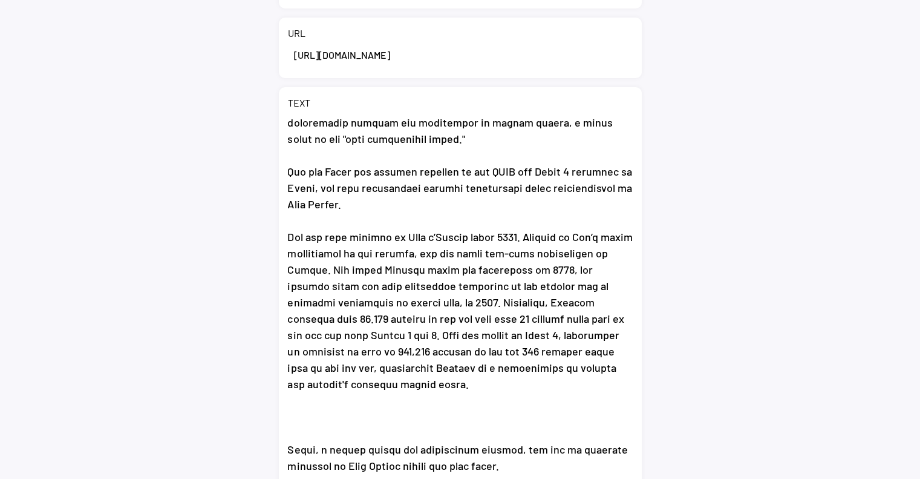
click at [336, 411] on textarea at bounding box center [460, 297] width 345 height 363
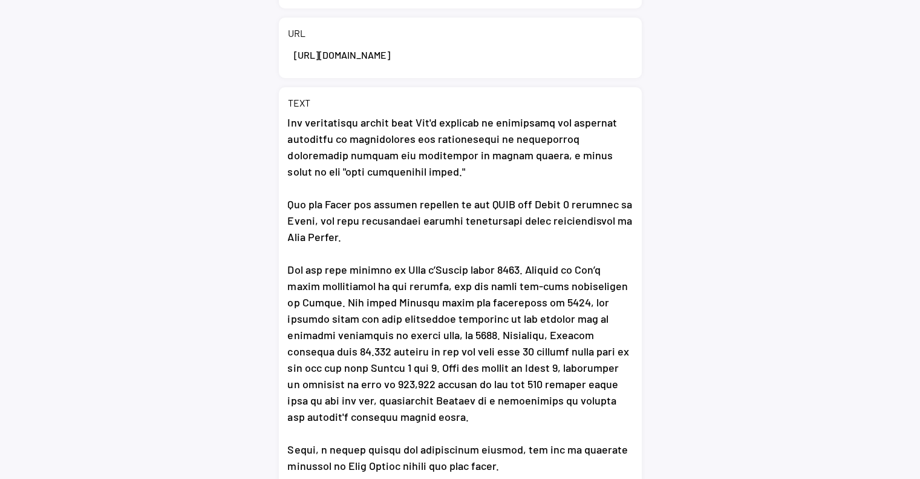
scroll to position [399, 0]
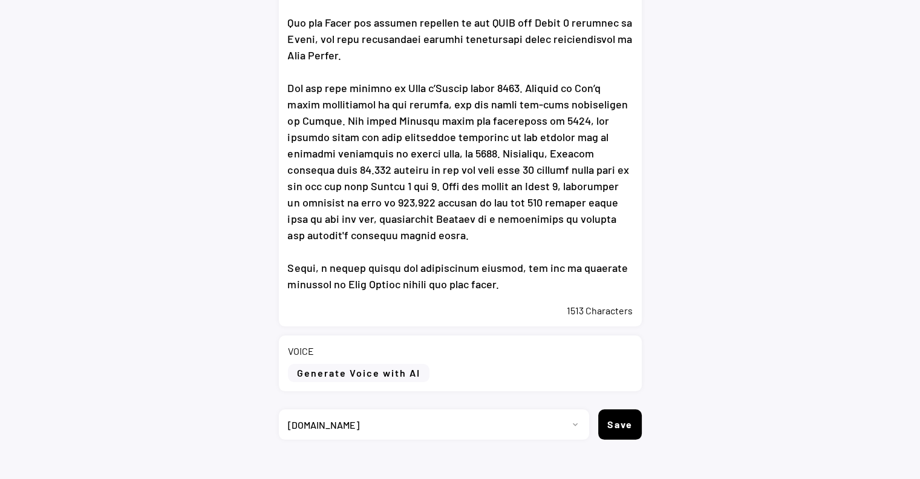
click at [354, 319] on div "TEXT 1513 Characters" at bounding box center [460, 116] width 363 height 421
click at [361, 309] on div "1513 Characters" at bounding box center [460, 310] width 345 height 13
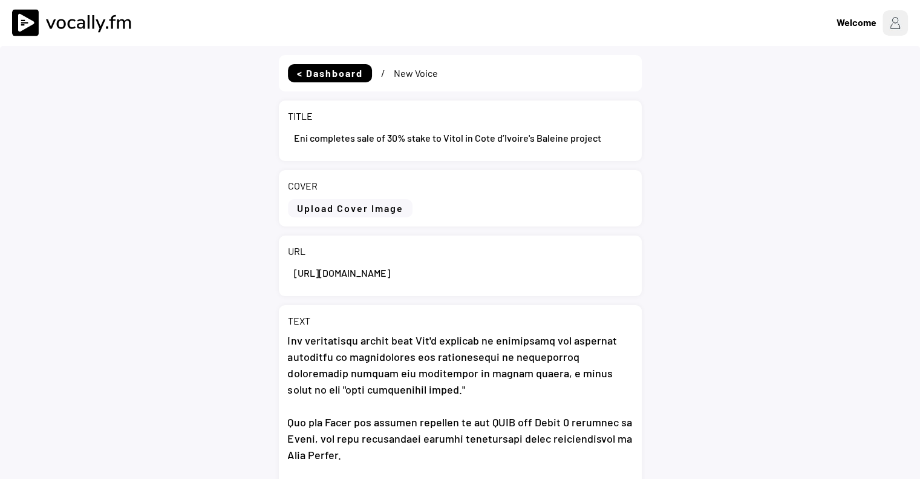
scroll to position [0, 0]
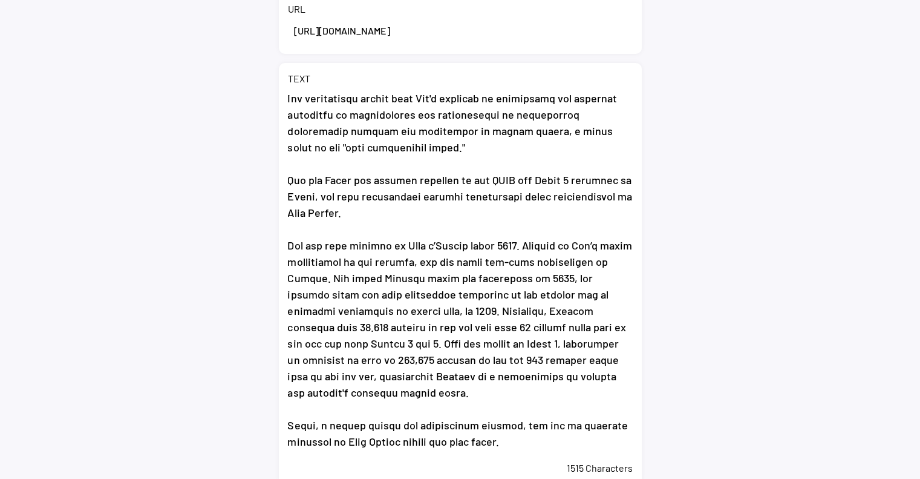
scroll to position [415, 0]
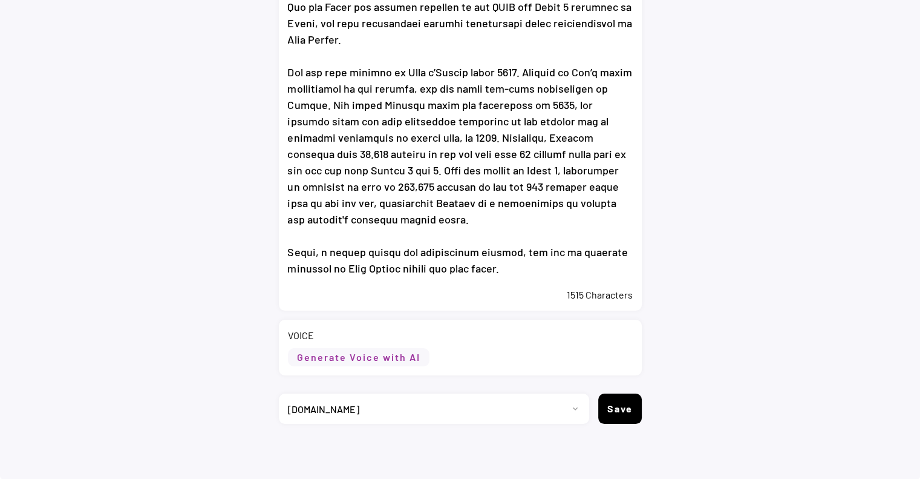
type textarea "Lor ipsumdolo sita co 88% adipi el Seddo ei Temp i’Utlabo'e Dolorem aliquae Adm…"
click at [356, 357] on button "Generate Voice with AI" at bounding box center [359, 357] width 142 height 18
select select ""chat""
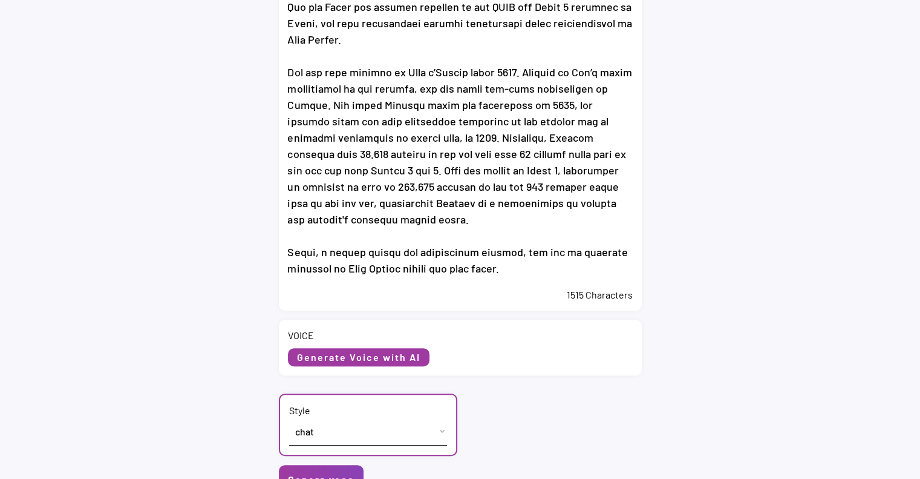
scroll to position [533, 0]
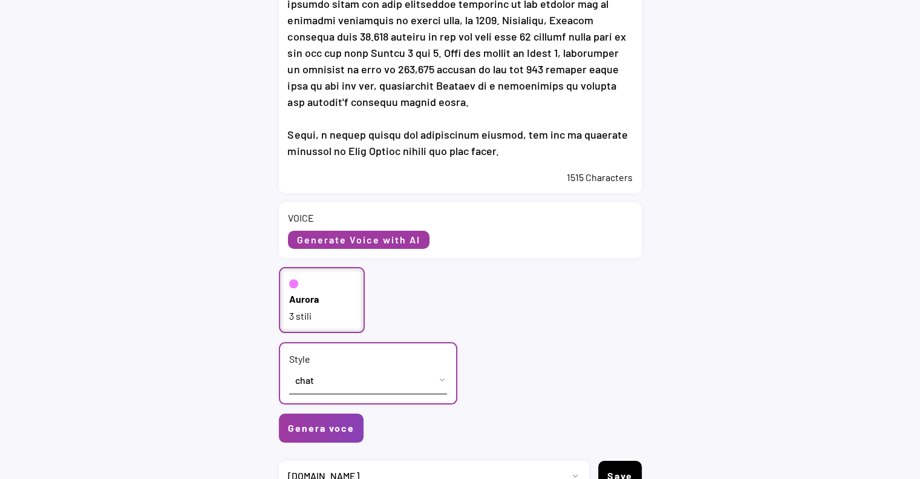
click at [303, 319] on div "3 stili" at bounding box center [322, 315] width 66 height 13
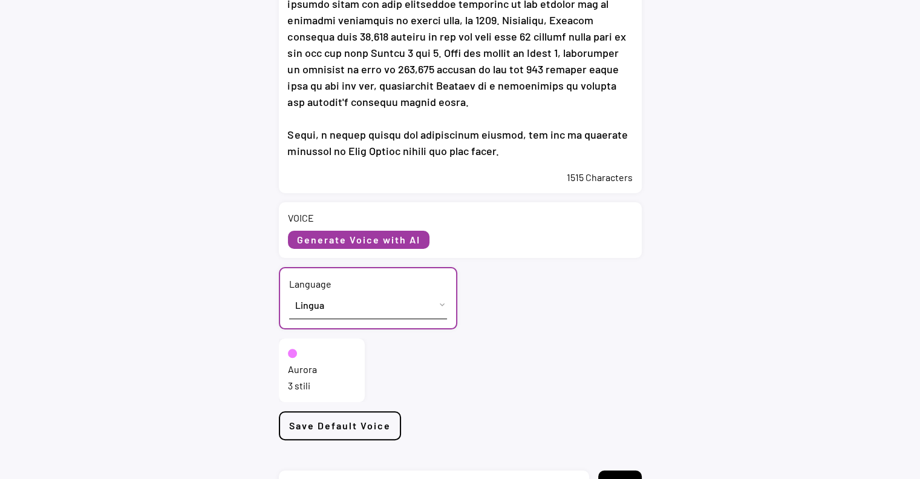
click at [326, 304] on select "Lingua English (US) French (France) Italian (Italy)" at bounding box center [368, 304] width 158 height 27
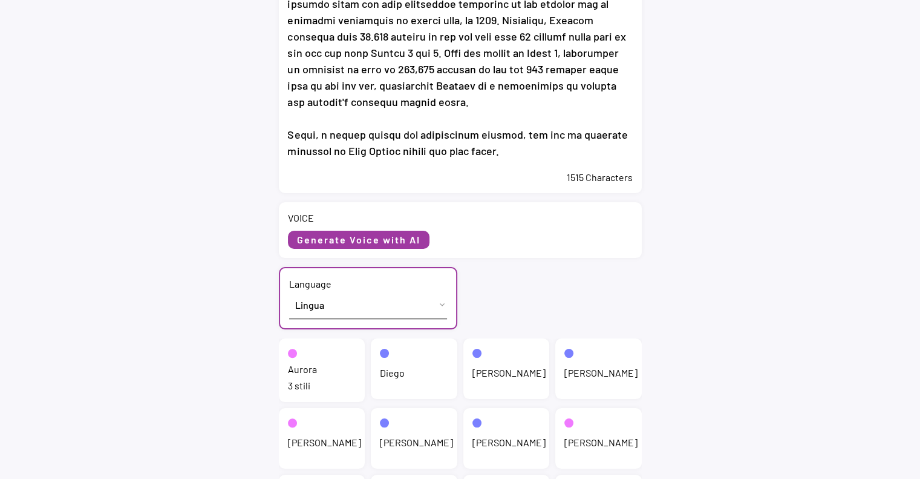
select select ""English (US)""
click at [289, 291] on select "Lingua English (US) French (France) Italian (Italy)" at bounding box center [368, 304] width 158 height 27
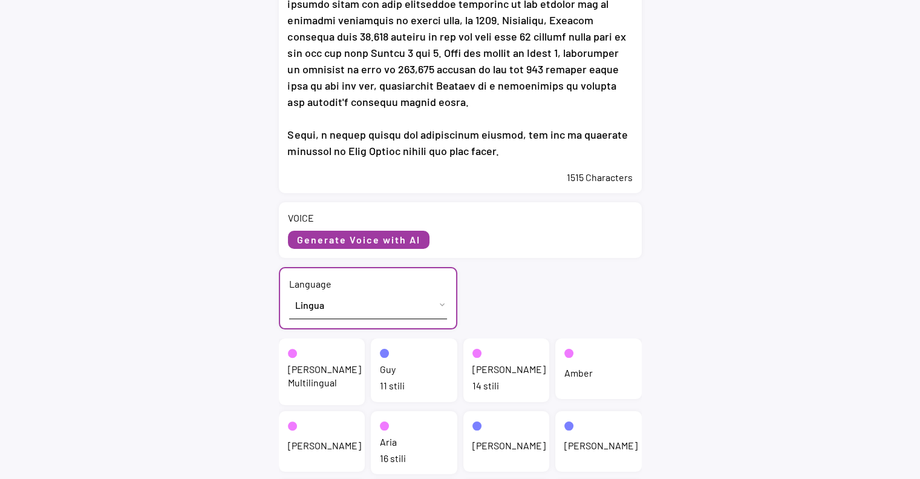
scroll to position [593, 0]
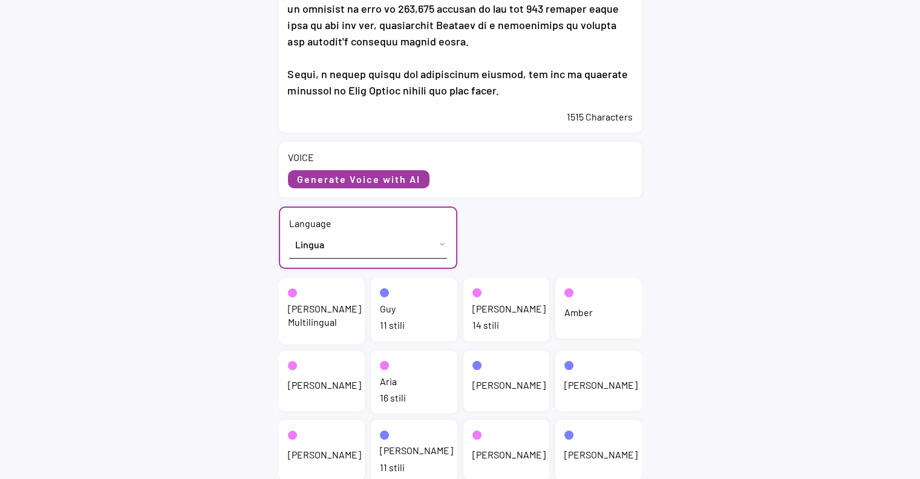
click at [478, 315] on div "Jenny 14 stili" at bounding box center [507, 310] width 87 height 64
select select ""chat""
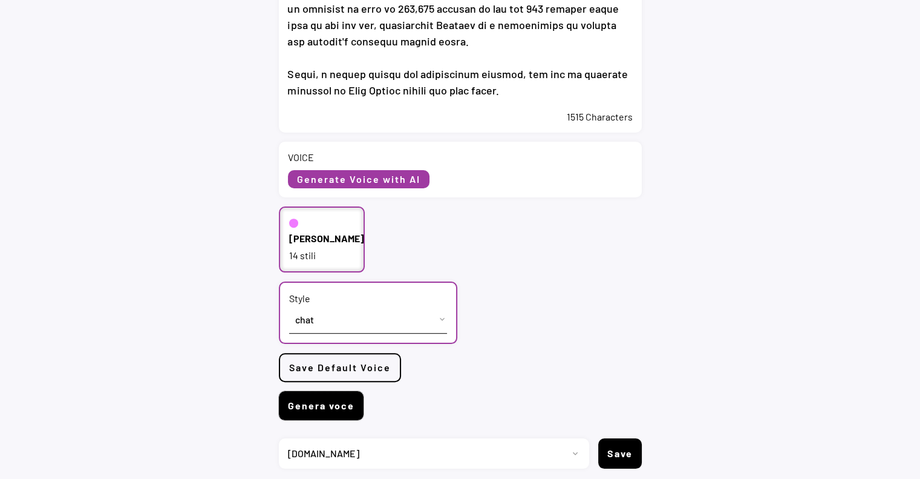
click at [329, 399] on button "Genera voce" at bounding box center [321, 405] width 85 height 29
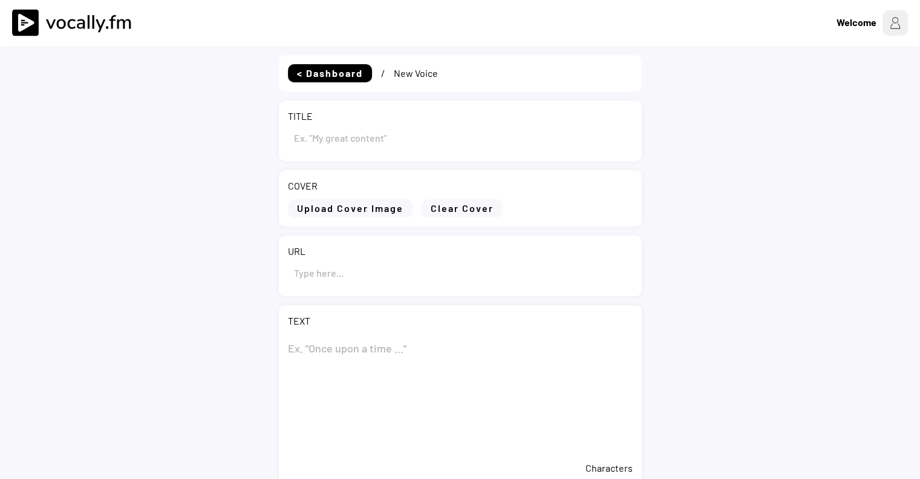
type input "Eni completes sale of 30% stake to Vitol in Cote d’Ivoire's Baleine project"
type input "[URL][DOMAIN_NAME]"
type textarea "Lor ipsumdolo sita co 88% adipi el Seddo ei Temp i’Utlabo'e Dolorem aliquae Adm…"
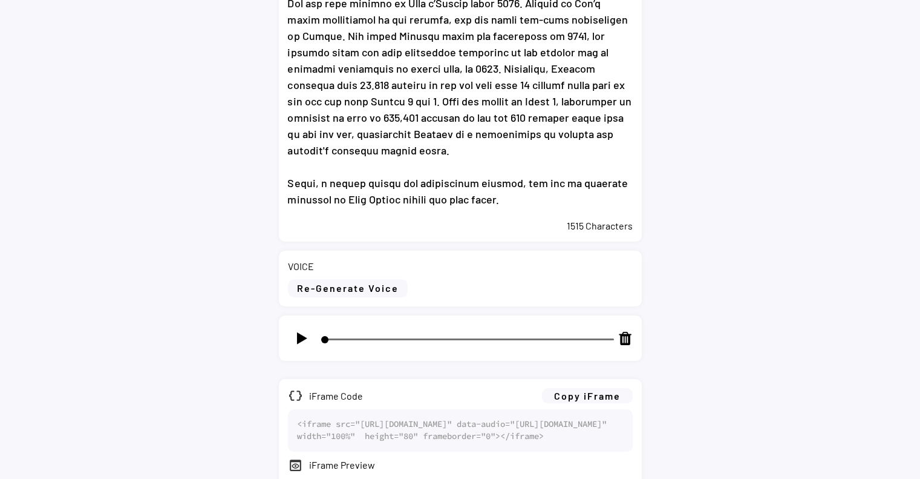
scroll to position [666, 0]
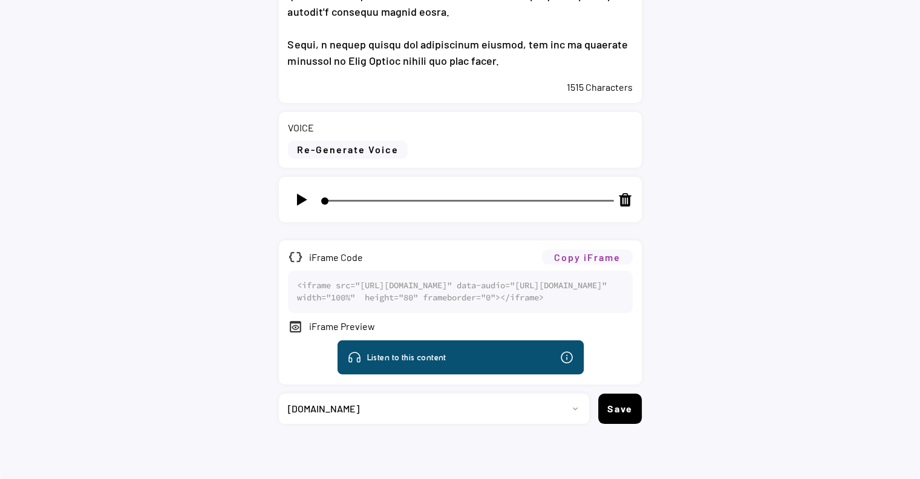
click at [578, 249] on button "Copy iFrame" at bounding box center [587, 256] width 91 height 15
click at [404, 407] on select "Progetto 2023 - cs - eng - [DOMAIN_NAME] 2023 - cs - ita - [DOMAIN_NAME] 2023 -…" at bounding box center [429, 408] width 301 height 30
select select ""1348695171700984260__LOOKUP__1735904392009x606523124540768300""
click at [279, 398] on select "Progetto 2023 - cs - eng - [DOMAIN_NAME] 2023 - cs - ita - [DOMAIN_NAME] 2023 -…" at bounding box center [429, 408] width 301 height 30
click at [620, 419] on button "Save" at bounding box center [621, 408] width 44 height 30
